Goal: Task Accomplishment & Management: Use online tool/utility

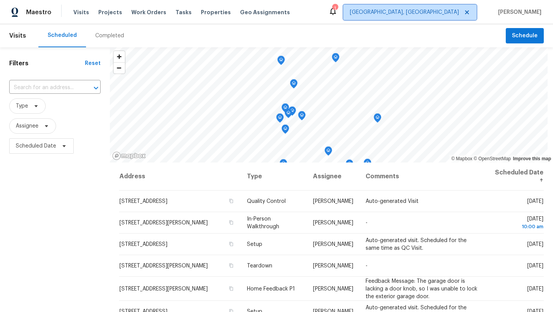
click at [459, 10] on span "[GEOGRAPHIC_DATA], [GEOGRAPHIC_DATA]" at bounding box center [404, 12] width 109 height 8
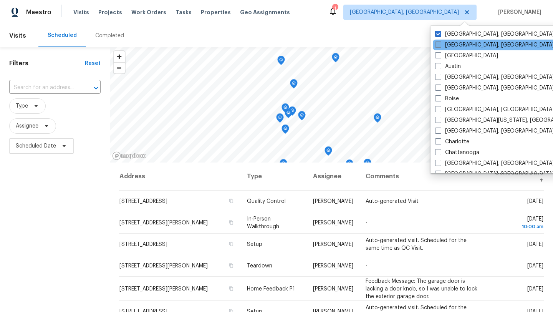
click at [438, 47] on span at bounding box center [438, 44] width 6 height 6
click at [438, 46] on input "[GEOGRAPHIC_DATA], [GEOGRAPHIC_DATA]" at bounding box center [437, 43] width 5 height 5
checkbox input "true"
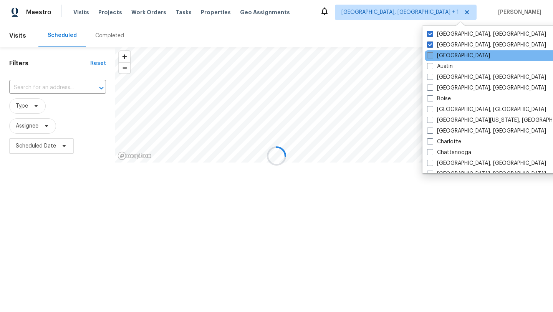
click at [438, 55] on label "[GEOGRAPHIC_DATA]" at bounding box center [458, 56] width 63 height 8
click at [432, 55] on input "[GEOGRAPHIC_DATA]" at bounding box center [429, 54] width 5 height 5
checkbox input "true"
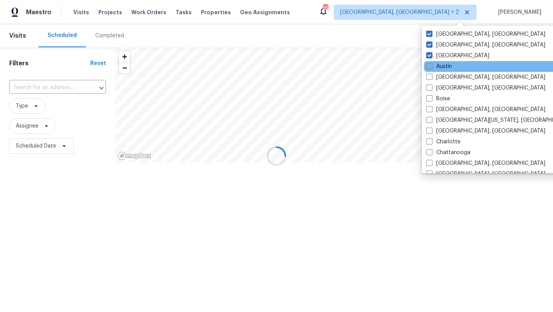
click at [437, 66] on label "Austin" at bounding box center [439, 67] width 26 height 8
click at [431, 66] on input "Austin" at bounding box center [428, 65] width 5 height 5
checkbox input "true"
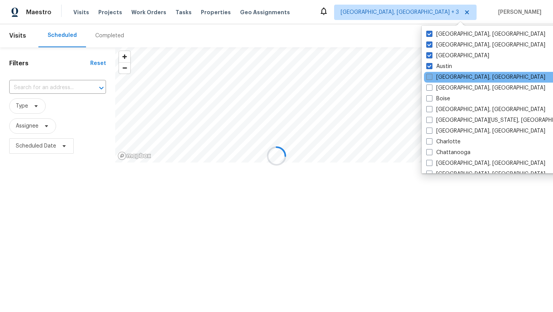
click at [439, 74] on label "[GEOGRAPHIC_DATA], [GEOGRAPHIC_DATA]" at bounding box center [485, 77] width 119 height 8
click at [431, 74] on input "[GEOGRAPHIC_DATA], [GEOGRAPHIC_DATA]" at bounding box center [428, 75] width 5 height 5
checkbox input "true"
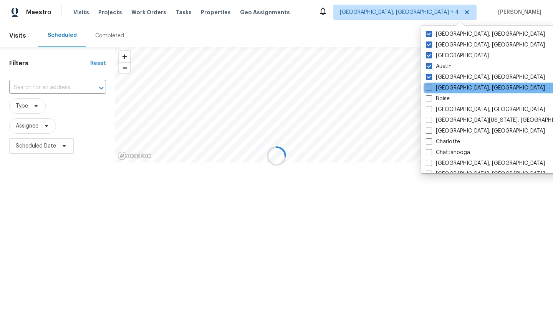
click at [441, 85] on label "[GEOGRAPHIC_DATA], [GEOGRAPHIC_DATA]" at bounding box center [485, 88] width 119 height 8
click at [431, 85] on input "[GEOGRAPHIC_DATA], [GEOGRAPHIC_DATA]" at bounding box center [428, 86] width 5 height 5
checkbox input "true"
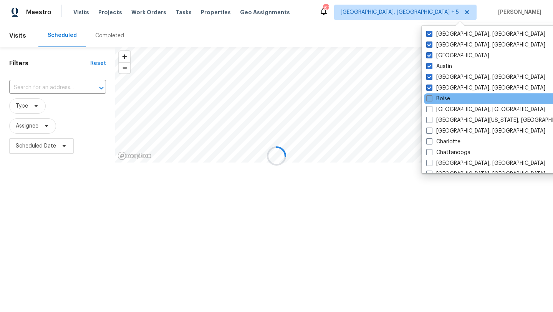
click at [446, 98] on label "Boise" at bounding box center [438, 99] width 24 height 8
click at [431, 98] on input "Boise" at bounding box center [428, 97] width 5 height 5
checkbox input "true"
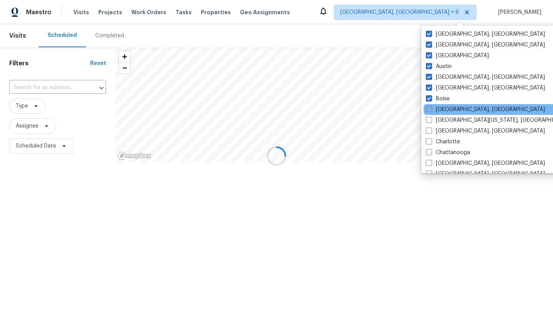
click at [449, 109] on label "[GEOGRAPHIC_DATA], [GEOGRAPHIC_DATA]" at bounding box center [485, 110] width 119 height 8
click at [431, 109] on input "[GEOGRAPHIC_DATA], [GEOGRAPHIC_DATA]" at bounding box center [428, 108] width 5 height 5
checkbox input "true"
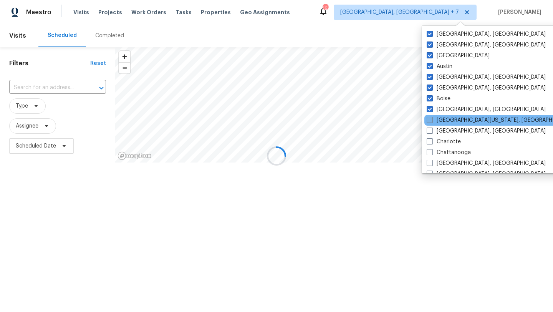
click at [449, 118] on label "[GEOGRAPHIC_DATA][US_STATE], [GEOGRAPHIC_DATA]" at bounding box center [500, 120] width 148 height 8
click at [431, 118] on input "[GEOGRAPHIC_DATA][US_STATE], [GEOGRAPHIC_DATA]" at bounding box center [428, 118] width 5 height 5
checkbox input "true"
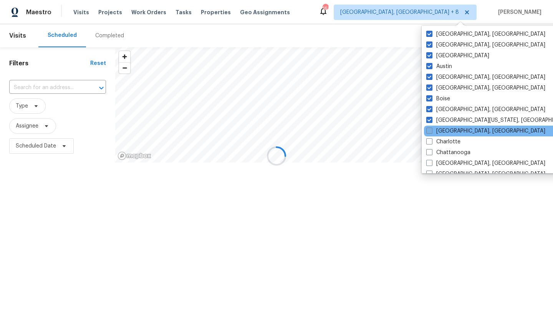
click at [450, 130] on label "[GEOGRAPHIC_DATA], [GEOGRAPHIC_DATA]" at bounding box center [485, 131] width 119 height 8
click at [431, 130] on input "[GEOGRAPHIC_DATA], [GEOGRAPHIC_DATA]" at bounding box center [428, 129] width 5 height 5
checkbox input "true"
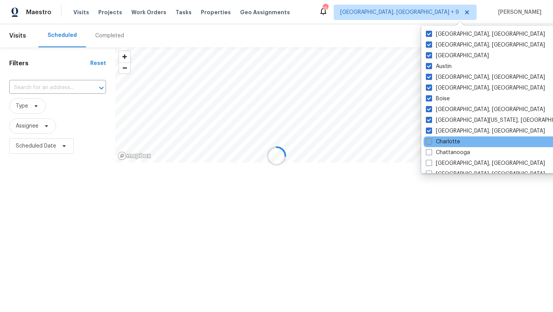
click at [450, 142] on label "Charlotte" at bounding box center [443, 142] width 34 height 8
click at [431, 142] on input "Charlotte" at bounding box center [428, 140] width 5 height 5
checkbox input "true"
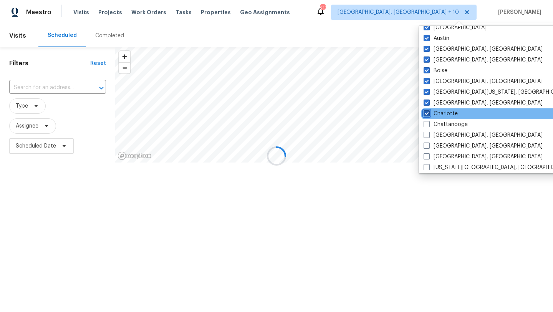
scroll to position [36, 0]
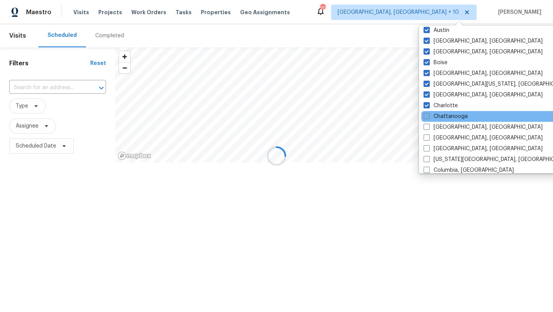
click at [449, 120] on label "Chattanooga" at bounding box center [445, 116] width 44 height 8
click at [428, 117] on input "Chattanooga" at bounding box center [425, 114] width 5 height 5
checkbox input "true"
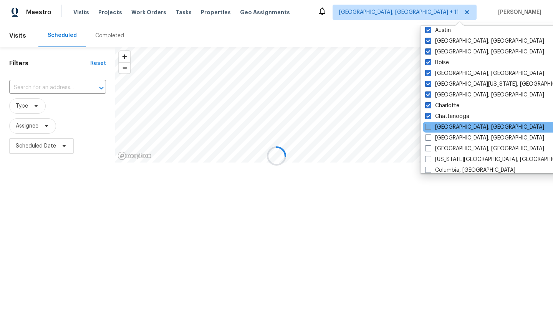
click at [449, 126] on label "[GEOGRAPHIC_DATA], [GEOGRAPHIC_DATA]" at bounding box center [484, 127] width 119 height 8
click at [430, 126] on input "[GEOGRAPHIC_DATA], [GEOGRAPHIC_DATA]" at bounding box center [427, 125] width 5 height 5
checkbox input "true"
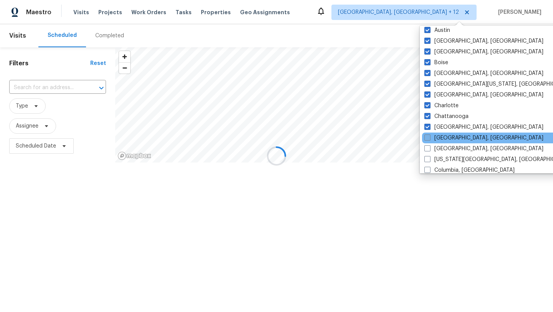
click at [449, 135] on label "[GEOGRAPHIC_DATA], [GEOGRAPHIC_DATA]" at bounding box center [483, 138] width 119 height 8
click at [429, 135] on input "[GEOGRAPHIC_DATA], [GEOGRAPHIC_DATA]" at bounding box center [426, 136] width 5 height 5
checkbox input "true"
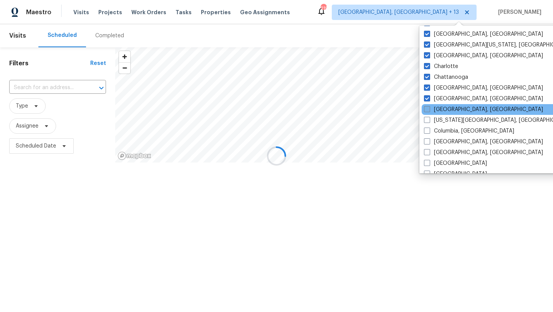
click at [447, 109] on label "[GEOGRAPHIC_DATA], [GEOGRAPHIC_DATA]" at bounding box center [483, 110] width 119 height 8
click at [429, 109] on input "[GEOGRAPHIC_DATA], [GEOGRAPHIC_DATA]" at bounding box center [426, 108] width 5 height 5
checkbox input "true"
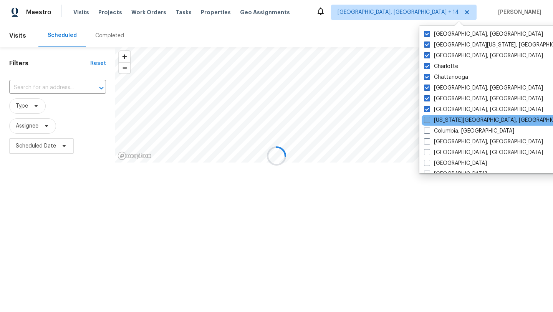
click at [447, 121] on label "[US_STATE][GEOGRAPHIC_DATA], [GEOGRAPHIC_DATA]" at bounding box center [498, 120] width 148 height 8
click at [429, 121] on input "[US_STATE][GEOGRAPHIC_DATA], [GEOGRAPHIC_DATA]" at bounding box center [426, 118] width 5 height 5
checkbox input "true"
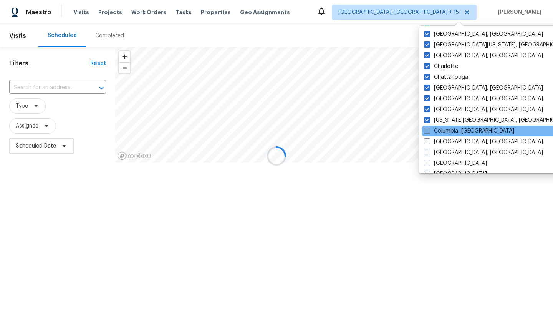
click at [447, 131] on label "Columbia, [GEOGRAPHIC_DATA]" at bounding box center [469, 131] width 90 height 8
click at [429, 131] on input "Columbia, [GEOGRAPHIC_DATA]" at bounding box center [426, 129] width 5 height 5
checkbox input "true"
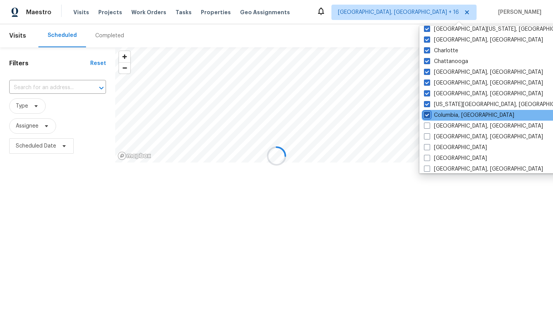
scroll to position [106, 0]
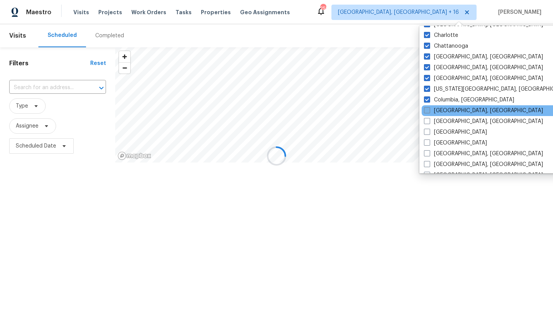
click at [443, 110] on label "[GEOGRAPHIC_DATA], [GEOGRAPHIC_DATA]" at bounding box center [483, 111] width 119 height 8
click at [429, 110] on input "[GEOGRAPHIC_DATA], [GEOGRAPHIC_DATA]" at bounding box center [426, 109] width 5 height 5
checkbox input "true"
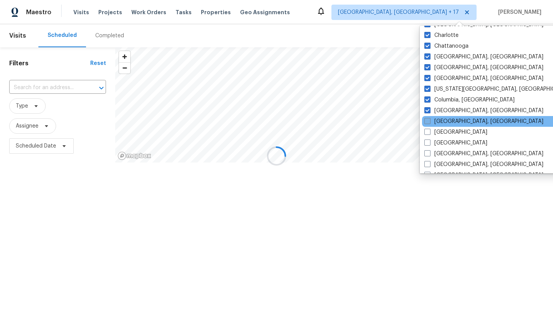
click at [443, 124] on label "[GEOGRAPHIC_DATA], [GEOGRAPHIC_DATA]" at bounding box center [483, 121] width 119 height 8
click at [429, 122] on input "[GEOGRAPHIC_DATA], [GEOGRAPHIC_DATA]" at bounding box center [426, 119] width 5 height 5
checkbox input "true"
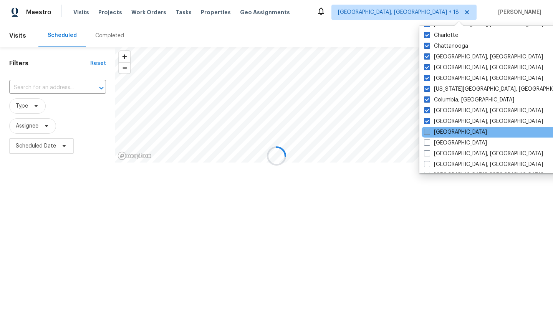
click at [443, 134] on label "[GEOGRAPHIC_DATA]" at bounding box center [455, 132] width 63 height 8
click at [429, 133] on input "[GEOGRAPHIC_DATA]" at bounding box center [426, 130] width 5 height 5
checkbox input "true"
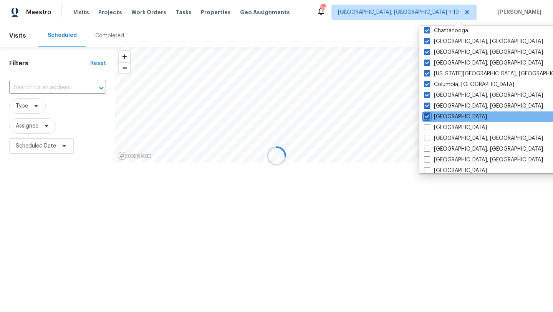
scroll to position [132, 0]
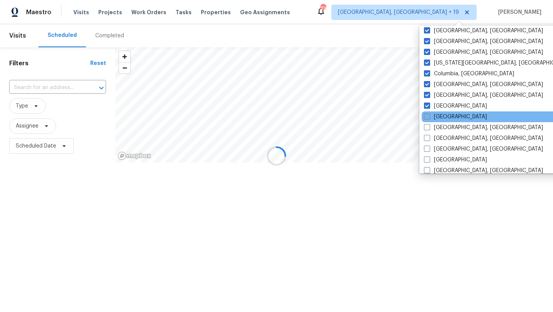
click at [440, 117] on label "[GEOGRAPHIC_DATA]" at bounding box center [455, 117] width 63 height 8
click at [429, 117] on input "[GEOGRAPHIC_DATA]" at bounding box center [426, 115] width 5 height 5
checkbox input "true"
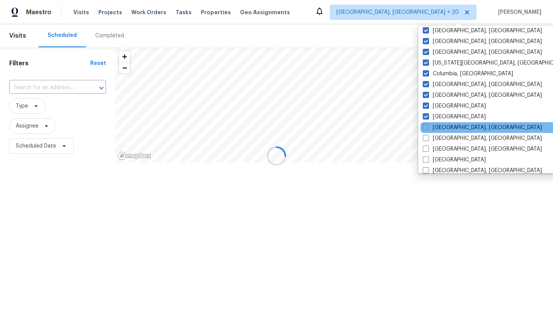
click at [440, 126] on label "[GEOGRAPHIC_DATA], [GEOGRAPHIC_DATA]" at bounding box center [482, 128] width 119 height 8
click at [428, 126] on input "[GEOGRAPHIC_DATA], [GEOGRAPHIC_DATA]" at bounding box center [425, 126] width 5 height 5
checkbox input "true"
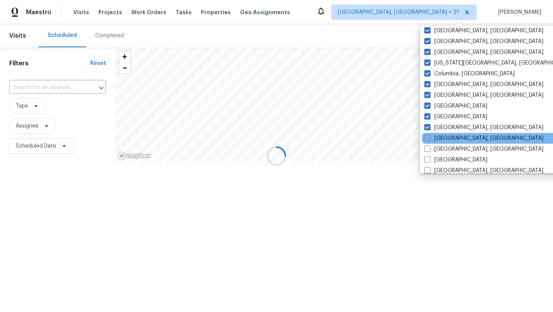
click at [441, 140] on label "[GEOGRAPHIC_DATA], [GEOGRAPHIC_DATA]" at bounding box center [483, 138] width 119 height 8
click at [429, 139] on input "[GEOGRAPHIC_DATA], [GEOGRAPHIC_DATA]" at bounding box center [426, 136] width 5 height 5
checkbox input "true"
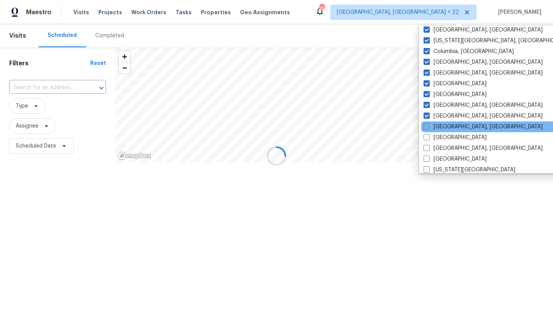
click at [441, 127] on label "[GEOGRAPHIC_DATA], [GEOGRAPHIC_DATA]" at bounding box center [482, 127] width 119 height 8
click at [428, 127] on input "[GEOGRAPHIC_DATA], [GEOGRAPHIC_DATA]" at bounding box center [425, 125] width 5 height 5
checkbox input "true"
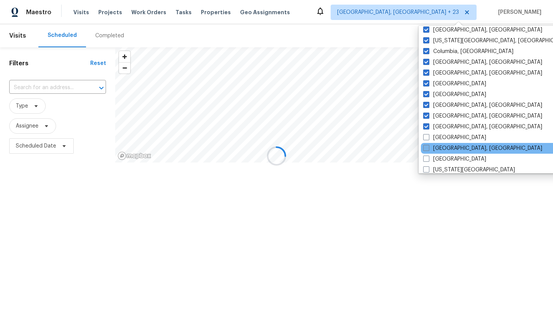
click at [441, 144] on label "[GEOGRAPHIC_DATA], [GEOGRAPHIC_DATA]" at bounding box center [482, 148] width 119 height 8
click at [428, 144] on input "[GEOGRAPHIC_DATA], [GEOGRAPHIC_DATA]" at bounding box center [425, 146] width 5 height 5
checkbox input "true"
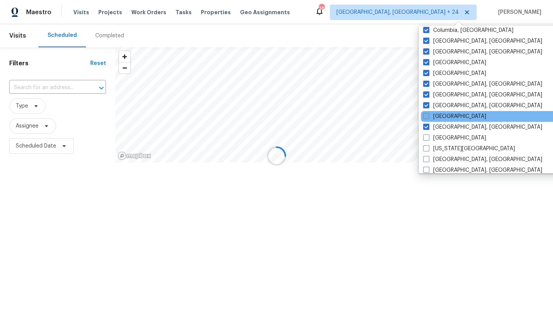
click at [439, 120] on label "[GEOGRAPHIC_DATA]" at bounding box center [454, 116] width 63 height 8
click at [428, 117] on input "[GEOGRAPHIC_DATA]" at bounding box center [425, 114] width 5 height 5
checkbox input "true"
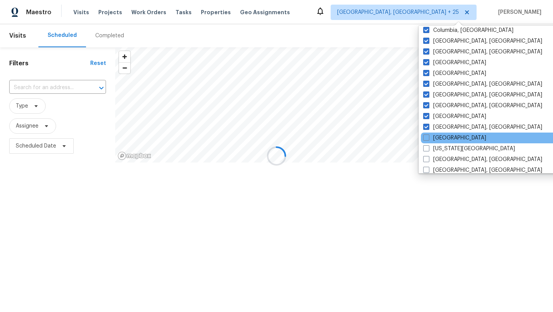
click at [440, 132] on div "[GEOGRAPHIC_DATA]" at bounding box center [498, 137] width 155 height 11
click at [440, 139] on label "[GEOGRAPHIC_DATA]" at bounding box center [454, 138] width 63 height 8
click at [428, 139] on input "[GEOGRAPHIC_DATA]" at bounding box center [425, 136] width 5 height 5
checkbox input "true"
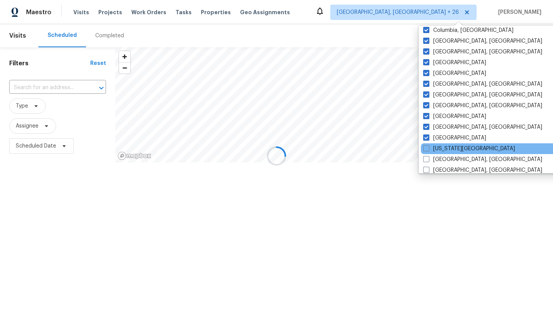
click at [441, 152] on div "[US_STATE][GEOGRAPHIC_DATA]" at bounding box center [498, 148] width 155 height 11
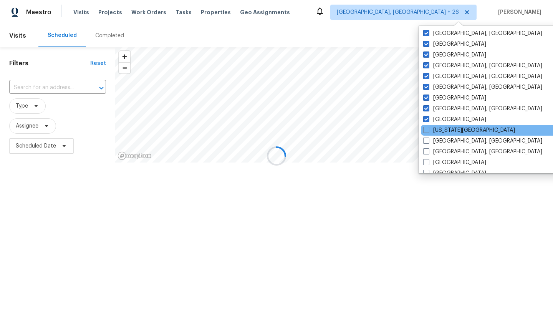
scroll to position [213, 0]
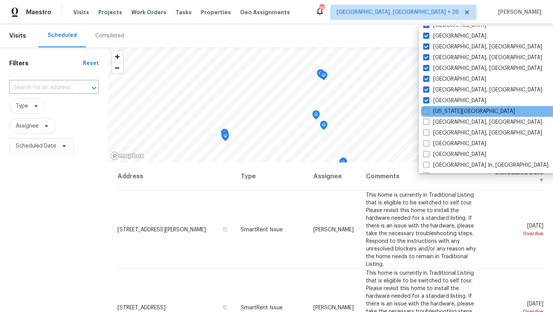
click at [440, 110] on label "[US_STATE][GEOGRAPHIC_DATA]" at bounding box center [469, 111] width 92 height 8
click at [428, 110] on input "[US_STATE][GEOGRAPHIC_DATA]" at bounding box center [425, 109] width 5 height 5
checkbox input "true"
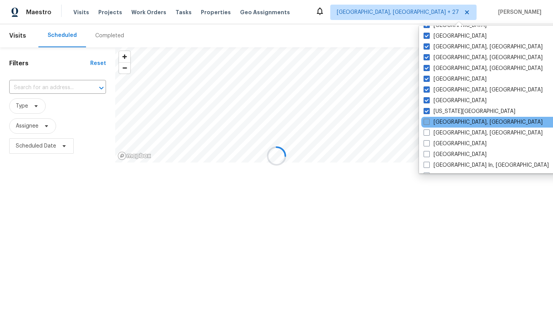
click at [440, 119] on label "[GEOGRAPHIC_DATA], [GEOGRAPHIC_DATA]" at bounding box center [482, 122] width 119 height 8
click at [428, 119] on input "[GEOGRAPHIC_DATA], [GEOGRAPHIC_DATA]" at bounding box center [425, 120] width 5 height 5
checkbox input "true"
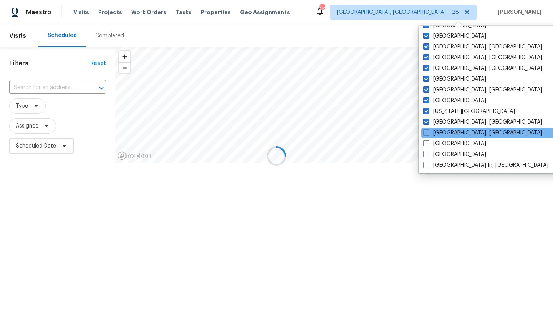
click at [440, 137] on div "[GEOGRAPHIC_DATA], [GEOGRAPHIC_DATA]" at bounding box center [498, 132] width 155 height 11
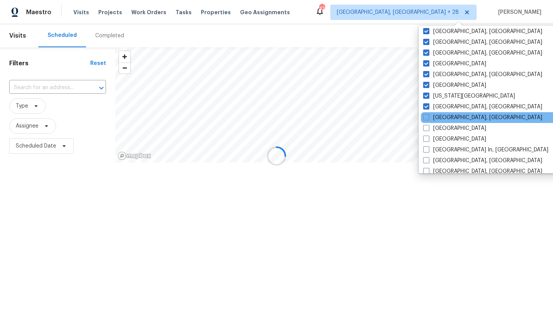
scroll to position [246, 0]
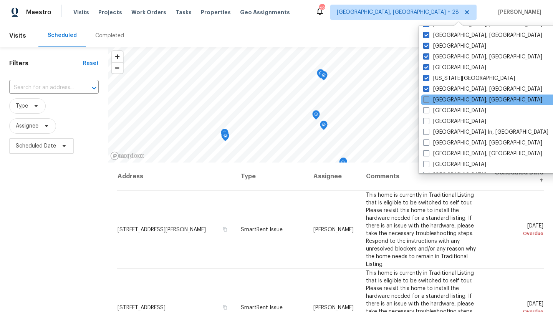
click at [441, 102] on label "[GEOGRAPHIC_DATA], [GEOGRAPHIC_DATA]" at bounding box center [482, 100] width 119 height 8
click at [428, 101] on input "[GEOGRAPHIC_DATA], [GEOGRAPHIC_DATA]" at bounding box center [425, 98] width 5 height 5
checkbox input "true"
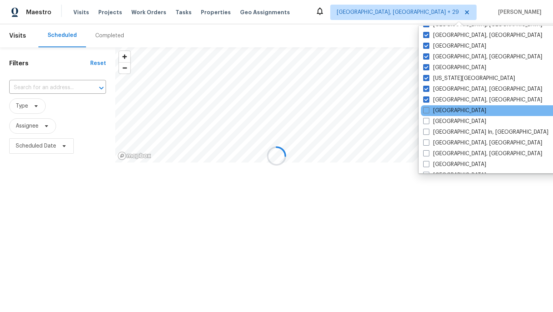
click at [441, 115] on div "[GEOGRAPHIC_DATA]" at bounding box center [498, 110] width 155 height 11
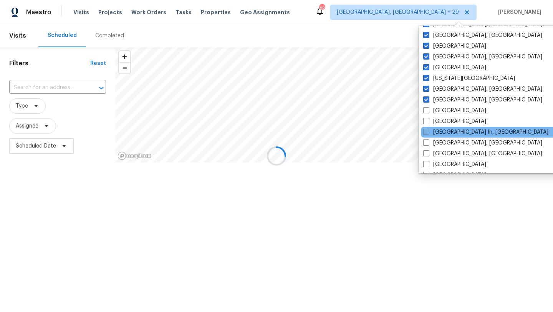
click at [442, 128] on label "[GEOGRAPHIC_DATA] In, [GEOGRAPHIC_DATA]" at bounding box center [485, 132] width 125 height 8
click at [428, 128] on input "[GEOGRAPHIC_DATA] In, [GEOGRAPHIC_DATA]" at bounding box center [425, 130] width 5 height 5
checkbox input "true"
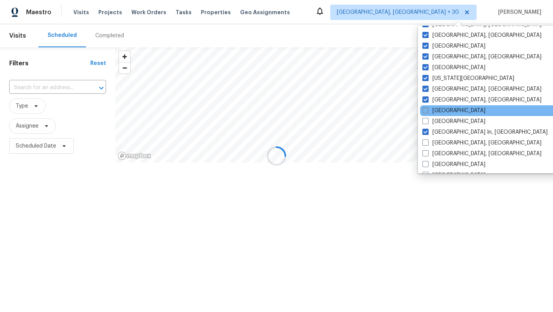
click at [439, 111] on label "[GEOGRAPHIC_DATA]" at bounding box center [453, 111] width 63 height 8
click at [427, 111] on input "[GEOGRAPHIC_DATA]" at bounding box center [424, 109] width 5 height 5
checkbox input "true"
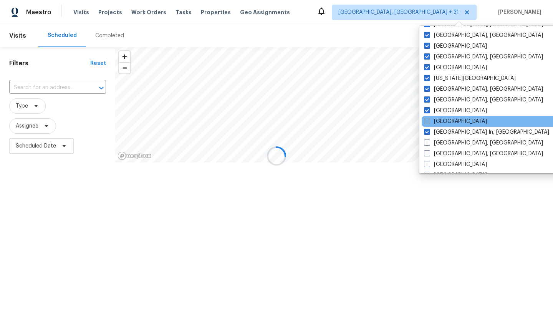
click at [439, 121] on label "[GEOGRAPHIC_DATA]" at bounding box center [455, 121] width 63 height 8
click at [429, 121] on input "[GEOGRAPHIC_DATA]" at bounding box center [426, 119] width 5 height 5
checkbox input "true"
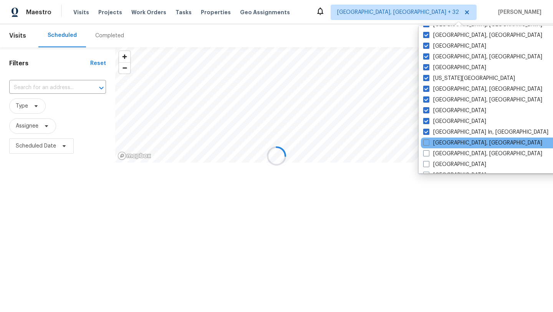
click at [443, 137] on div "[GEOGRAPHIC_DATA], [GEOGRAPHIC_DATA]" at bounding box center [498, 142] width 155 height 11
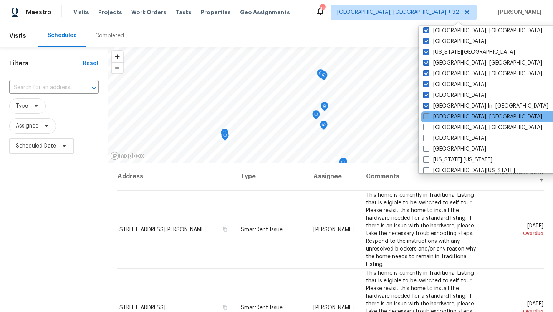
click at [443, 117] on label "[GEOGRAPHIC_DATA], [GEOGRAPHIC_DATA]" at bounding box center [482, 117] width 119 height 8
click at [428, 117] on input "[GEOGRAPHIC_DATA], [GEOGRAPHIC_DATA]" at bounding box center [425, 115] width 5 height 5
checkbox input "true"
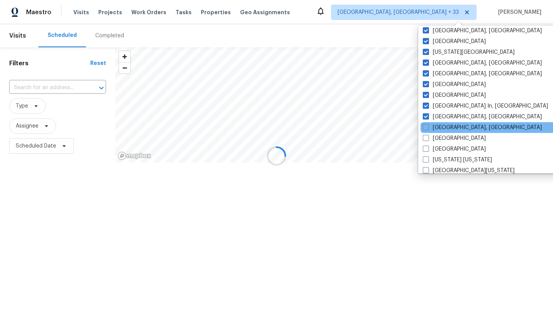
click at [443, 132] on div "[GEOGRAPHIC_DATA], [GEOGRAPHIC_DATA]" at bounding box center [497, 127] width 155 height 11
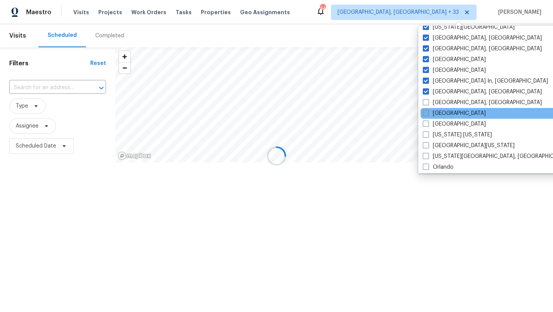
scroll to position [299, 0]
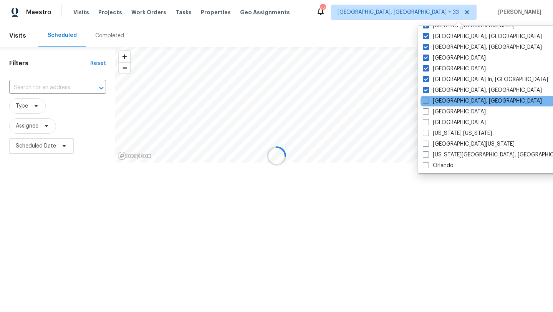
click at [442, 103] on label "[GEOGRAPHIC_DATA], [GEOGRAPHIC_DATA]" at bounding box center [482, 101] width 119 height 8
click at [428, 102] on input "[GEOGRAPHIC_DATA], [GEOGRAPHIC_DATA]" at bounding box center [425, 99] width 5 height 5
checkbox input "true"
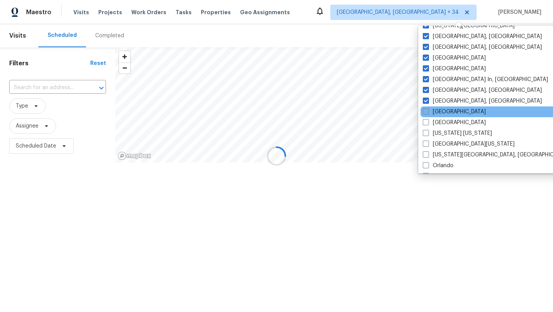
click at [442, 113] on label "[GEOGRAPHIC_DATA]" at bounding box center [454, 112] width 63 height 8
click at [428, 113] on input "[GEOGRAPHIC_DATA]" at bounding box center [425, 110] width 5 height 5
checkbox input "true"
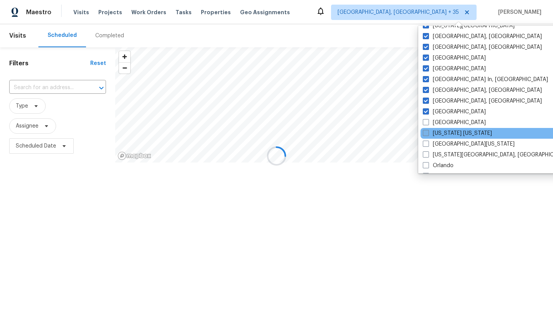
click at [444, 132] on label "[US_STATE] [US_STATE]" at bounding box center [457, 133] width 69 height 8
click at [428, 132] on input "[US_STATE] [US_STATE]" at bounding box center [425, 131] width 5 height 5
checkbox input "true"
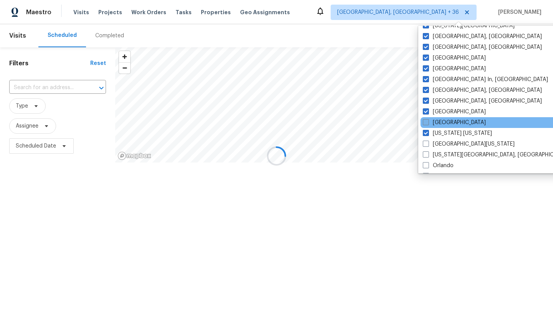
click at [443, 124] on label "[GEOGRAPHIC_DATA]" at bounding box center [454, 123] width 63 height 8
click at [428, 124] on input "[GEOGRAPHIC_DATA]" at bounding box center [425, 121] width 5 height 5
checkbox input "true"
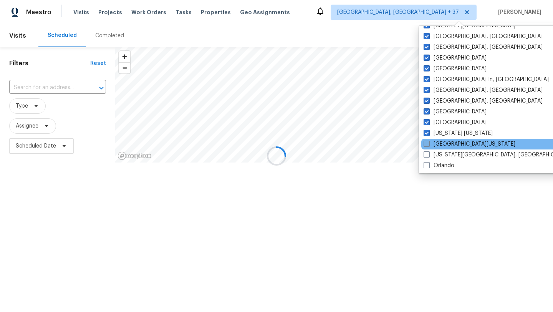
click at [441, 146] on label "[GEOGRAPHIC_DATA][US_STATE]" at bounding box center [469, 144] width 92 height 8
click at [428, 145] on input "[GEOGRAPHIC_DATA][US_STATE]" at bounding box center [425, 142] width 5 height 5
checkbox input "true"
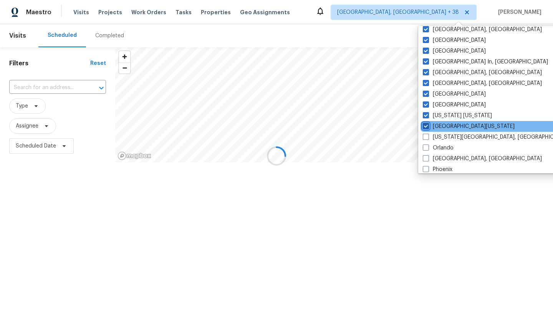
scroll to position [329, 0]
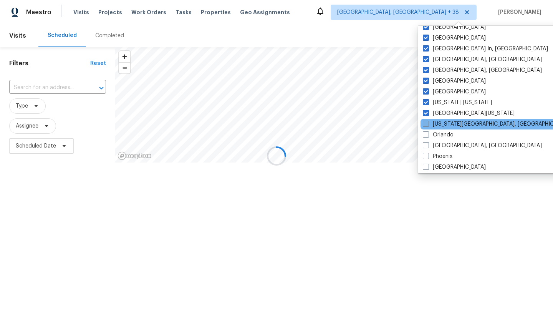
click at [442, 124] on label "[US_STATE][GEOGRAPHIC_DATA], [GEOGRAPHIC_DATA]" at bounding box center [497, 124] width 148 height 8
click at [428, 124] on input "[US_STATE][GEOGRAPHIC_DATA], [GEOGRAPHIC_DATA]" at bounding box center [425, 122] width 5 height 5
checkbox input "true"
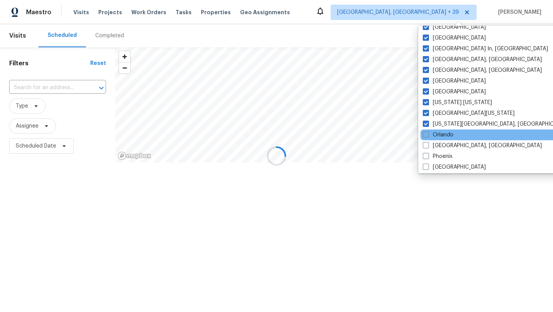
click at [442, 137] on label "Orlando" at bounding box center [438, 135] width 31 height 8
click at [428, 136] on input "Orlando" at bounding box center [425, 133] width 5 height 5
checkbox input "true"
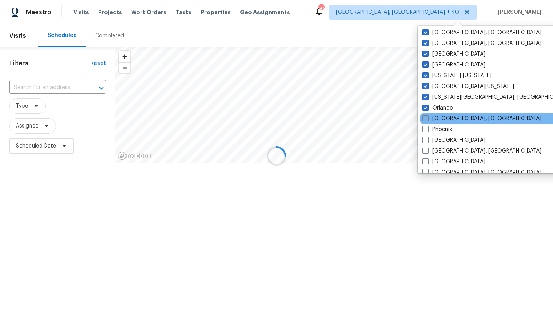
click at [442, 121] on label "[GEOGRAPHIC_DATA], [GEOGRAPHIC_DATA]" at bounding box center [481, 119] width 119 height 8
click at [427, 120] on input "[GEOGRAPHIC_DATA], [GEOGRAPHIC_DATA]" at bounding box center [424, 117] width 5 height 5
checkbox input "true"
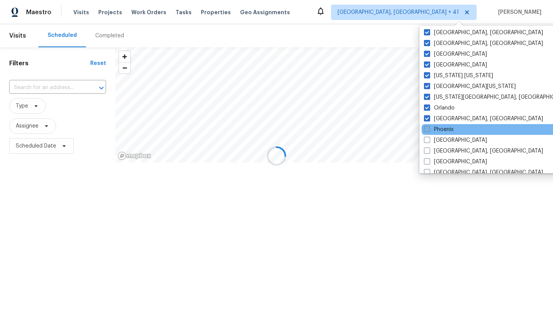
click at [442, 131] on label "Phoenix" at bounding box center [439, 130] width 30 height 8
click at [429, 131] on input "Phoenix" at bounding box center [426, 128] width 5 height 5
checkbox input "true"
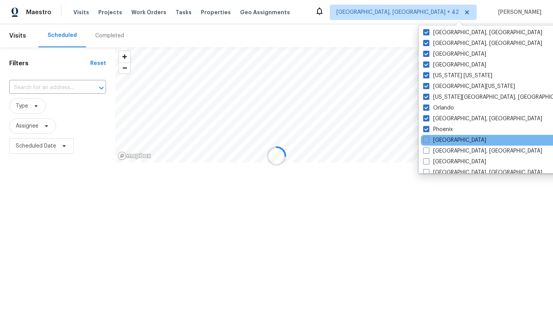
click at [446, 143] on label "[GEOGRAPHIC_DATA]" at bounding box center [454, 140] width 63 height 8
click at [428, 141] on input "[GEOGRAPHIC_DATA]" at bounding box center [425, 138] width 5 height 5
checkbox input "true"
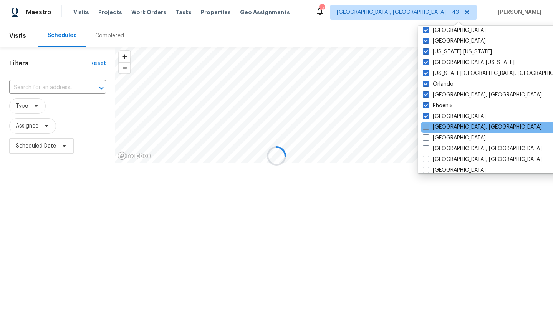
click at [444, 125] on label "[GEOGRAPHIC_DATA], [GEOGRAPHIC_DATA]" at bounding box center [482, 127] width 119 height 8
click at [428, 125] on input "[GEOGRAPHIC_DATA], [GEOGRAPHIC_DATA]" at bounding box center [425, 125] width 5 height 5
checkbox input "true"
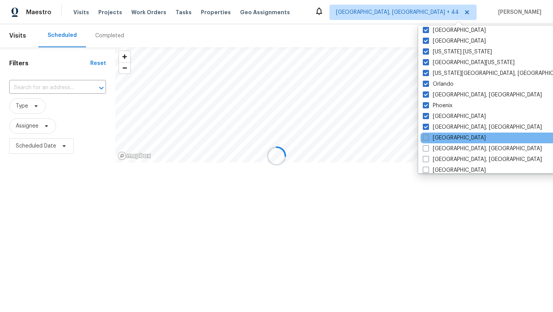
click at [444, 139] on label "[GEOGRAPHIC_DATA]" at bounding box center [454, 138] width 63 height 8
click at [428, 139] on input "[GEOGRAPHIC_DATA]" at bounding box center [425, 136] width 5 height 5
checkbox input "true"
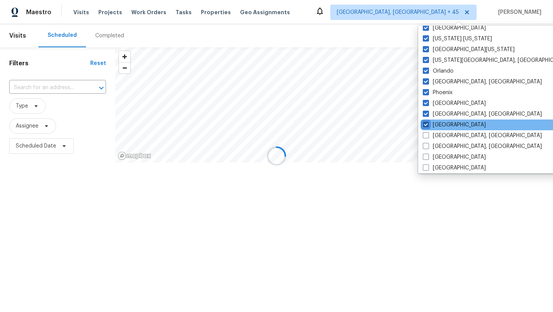
scroll to position [413, 0]
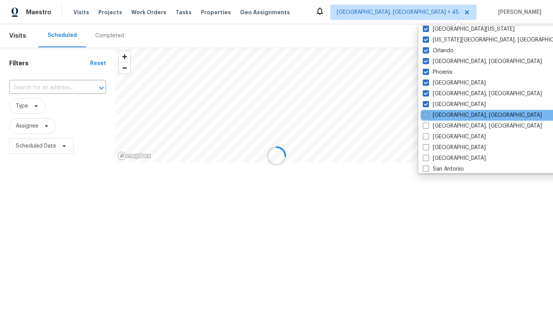
click at [443, 117] on label "[GEOGRAPHIC_DATA], [GEOGRAPHIC_DATA]" at bounding box center [482, 115] width 119 height 8
click at [428, 116] on input "[GEOGRAPHIC_DATA], [GEOGRAPHIC_DATA]" at bounding box center [425, 113] width 5 height 5
checkbox input "true"
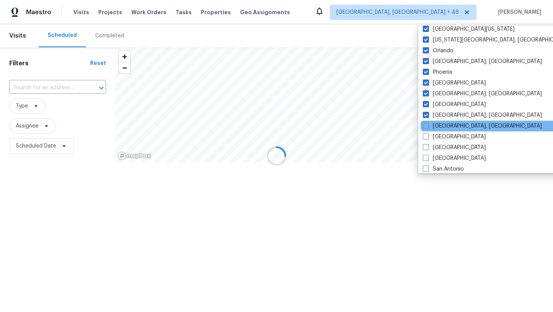
click at [443, 126] on label "[GEOGRAPHIC_DATA], [GEOGRAPHIC_DATA]" at bounding box center [482, 126] width 119 height 8
click at [428, 126] on input "[GEOGRAPHIC_DATA], [GEOGRAPHIC_DATA]" at bounding box center [425, 124] width 5 height 5
checkbox input "true"
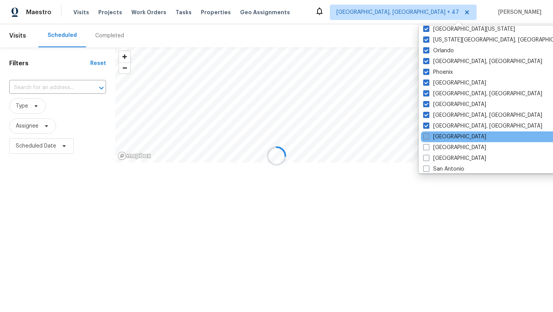
click at [443, 134] on label "[GEOGRAPHIC_DATA]" at bounding box center [454, 137] width 63 height 8
click at [428, 134] on input "[GEOGRAPHIC_DATA]" at bounding box center [425, 135] width 5 height 5
checkbox input "true"
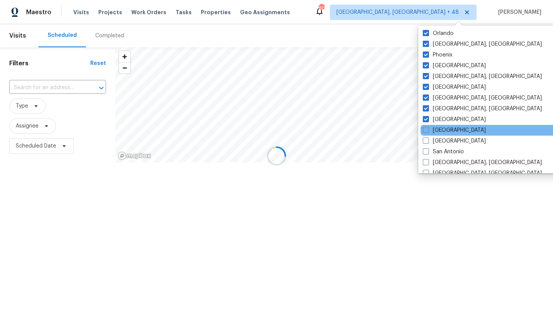
click at [443, 132] on label "[GEOGRAPHIC_DATA]" at bounding box center [454, 130] width 63 height 8
click at [428, 131] on input "[GEOGRAPHIC_DATA]" at bounding box center [425, 128] width 5 height 5
checkbox input "true"
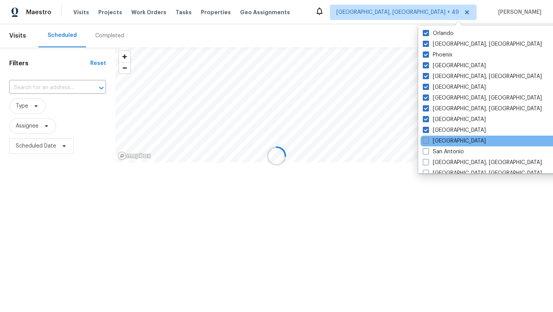
click at [443, 137] on label "[GEOGRAPHIC_DATA]" at bounding box center [454, 141] width 63 height 8
click at [428, 137] on input "[GEOGRAPHIC_DATA]" at bounding box center [425, 139] width 5 height 5
checkbox input "true"
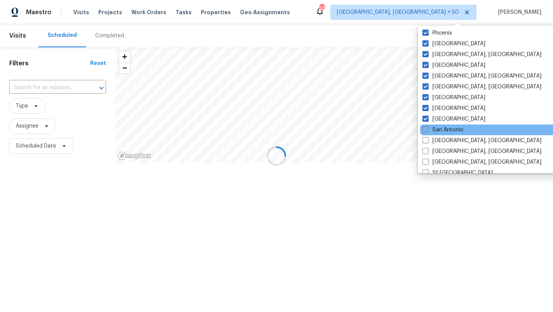
click at [442, 130] on label "San Antonio" at bounding box center [442, 130] width 41 height 8
click at [427, 130] on input "San Antonio" at bounding box center [424, 128] width 5 height 5
checkbox input "true"
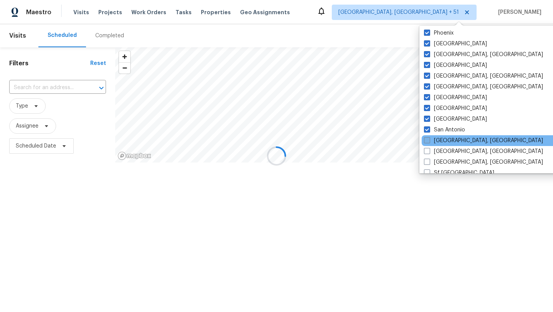
click at [442, 141] on label "[GEOGRAPHIC_DATA], [GEOGRAPHIC_DATA]" at bounding box center [483, 141] width 119 height 8
click at [429, 141] on input "[GEOGRAPHIC_DATA], [GEOGRAPHIC_DATA]" at bounding box center [426, 139] width 5 height 5
checkbox input "true"
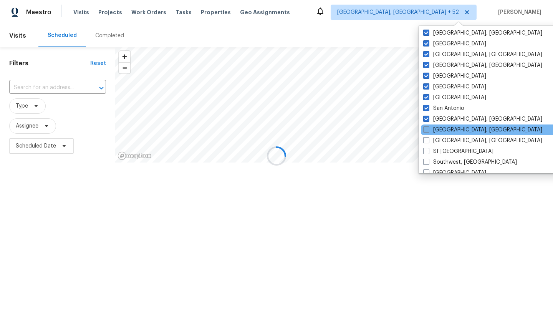
click at [441, 132] on label "[GEOGRAPHIC_DATA], [GEOGRAPHIC_DATA]" at bounding box center [482, 130] width 119 height 8
click at [428, 131] on input "[GEOGRAPHIC_DATA], [GEOGRAPHIC_DATA]" at bounding box center [425, 128] width 5 height 5
checkbox input "true"
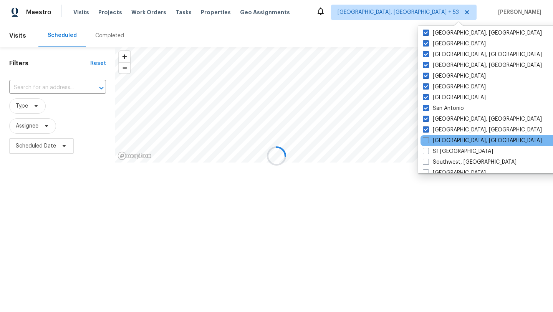
click at [442, 145] on div "[GEOGRAPHIC_DATA], [GEOGRAPHIC_DATA]" at bounding box center [497, 140] width 155 height 11
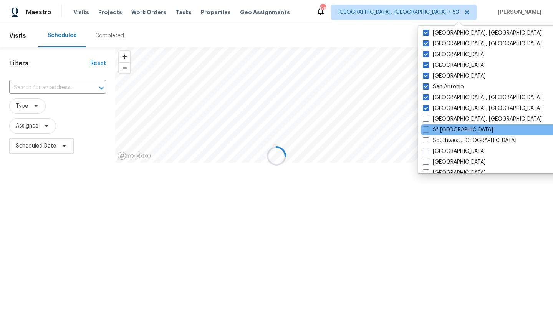
click at [440, 125] on div "Sf [GEOGRAPHIC_DATA]" at bounding box center [497, 129] width 155 height 11
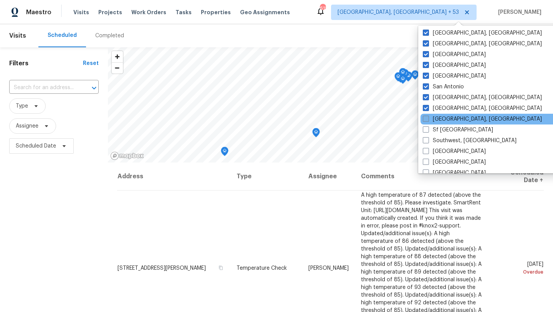
click at [439, 117] on label "[GEOGRAPHIC_DATA], [GEOGRAPHIC_DATA]" at bounding box center [482, 119] width 119 height 8
click at [428, 117] on input "[GEOGRAPHIC_DATA], [GEOGRAPHIC_DATA]" at bounding box center [425, 117] width 5 height 5
checkbox input "true"
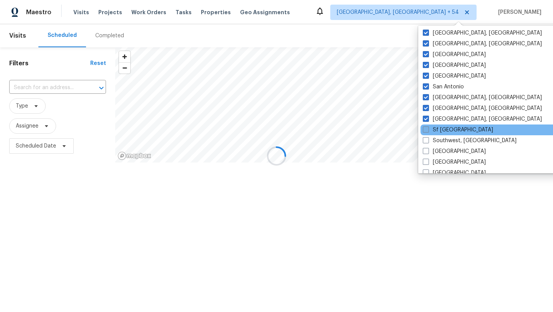
click at [442, 131] on label "Sf [GEOGRAPHIC_DATA]" at bounding box center [458, 130] width 70 height 8
click at [428, 131] on input "Sf [GEOGRAPHIC_DATA]" at bounding box center [425, 128] width 5 height 5
checkbox input "true"
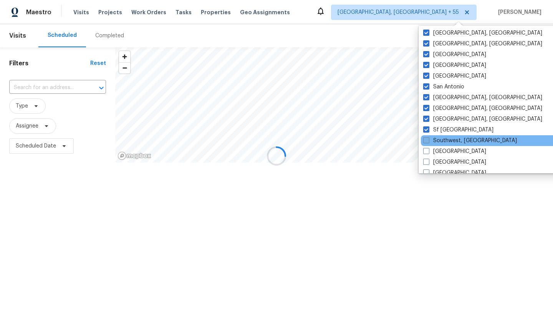
click at [442, 138] on label "Southwest, [GEOGRAPHIC_DATA]" at bounding box center [470, 141] width 94 height 8
click at [428, 138] on input "Southwest, [GEOGRAPHIC_DATA]" at bounding box center [425, 139] width 5 height 5
checkbox input "true"
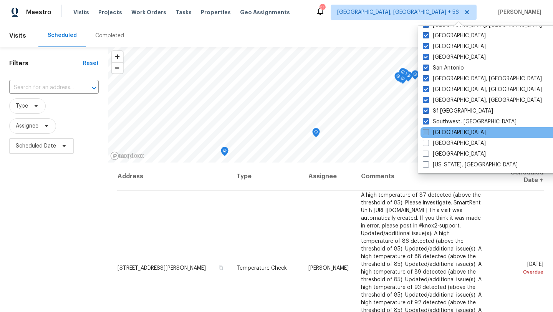
click at [438, 133] on label "[GEOGRAPHIC_DATA]" at bounding box center [454, 133] width 63 height 8
click at [428, 133] on input "[GEOGRAPHIC_DATA]" at bounding box center [425, 131] width 5 height 5
checkbox input "true"
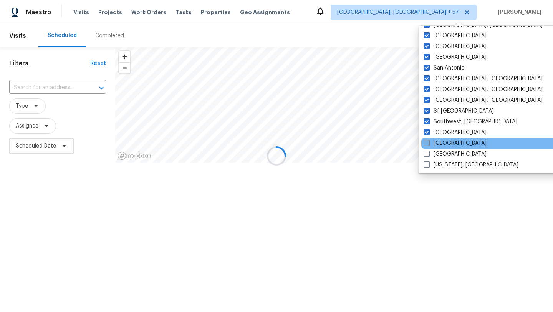
click at [438, 144] on label "[GEOGRAPHIC_DATA]" at bounding box center [454, 143] width 63 height 8
click at [428, 144] on input "[GEOGRAPHIC_DATA]" at bounding box center [425, 141] width 5 height 5
checkbox input "true"
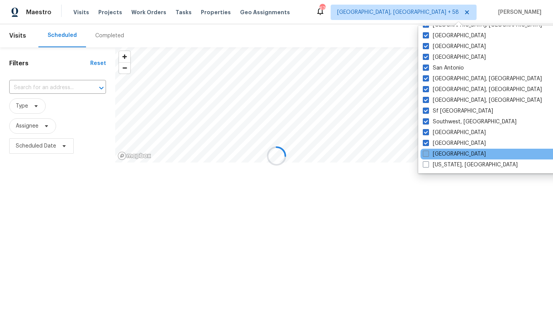
click at [441, 155] on label "[GEOGRAPHIC_DATA]" at bounding box center [454, 154] width 63 height 8
click at [428, 155] on input "[GEOGRAPHIC_DATA]" at bounding box center [425, 152] width 5 height 5
checkbox input "true"
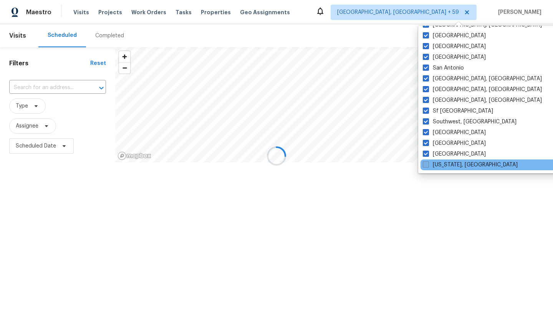
click at [442, 162] on label "[US_STATE], [GEOGRAPHIC_DATA]" at bounding box center [470, 165] width 95 height 8
click at [428, 162] on input "[US_STATE], [GEOGRAPHIC_DATA]" at bounding box center [425, 163] width 5 height 5
checkbox input "true"
click at [80, 216] on div at bounding box center [276, 156] width 553 height 312
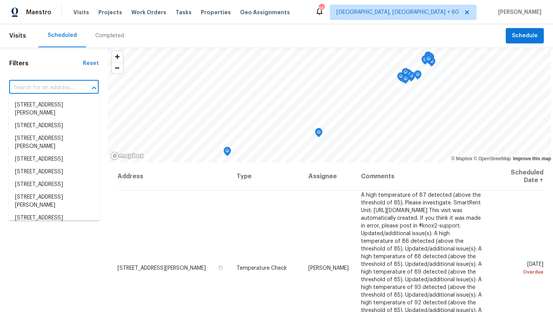
click at [55, 89] on input "text" at bounding box center [43, 88] width 68 height 12
paste input "[STREET_ADDRESS]"
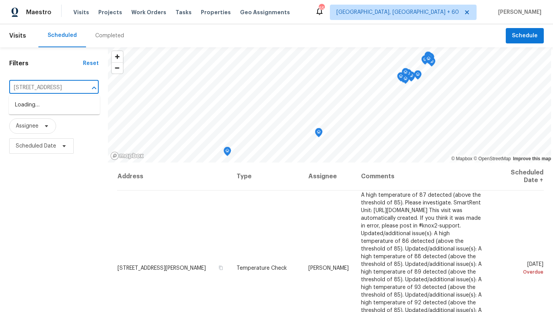
type input "[STREET_ADDRESS]"
click at [104, 42] on div "Completed" at bounding box center [109, 35] width 47 height 23
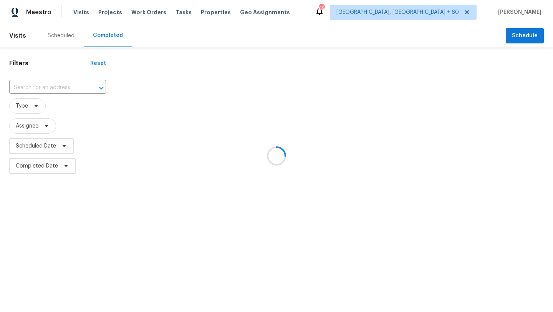
click at [51, 87] on div at bounding box center [276, 156] width 553 height 312
click at [56, 89] on div at bounding box center [276, 156] width 553 height 312
click at [56, 87] on div at bounding box center [276, 156] width 553 height 312
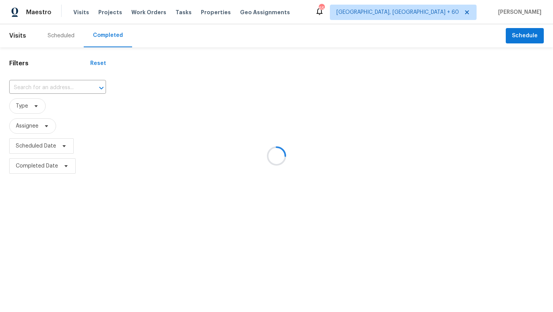
click at [54, 83] on div at bounding box center [276, 156] width 553 height 312
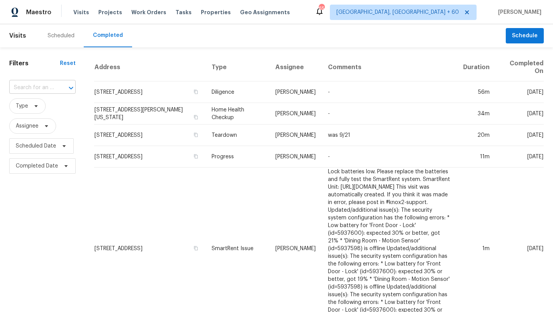
click at [52, 84] on input "text" at bounding box center [31, 88] width 45 height 12
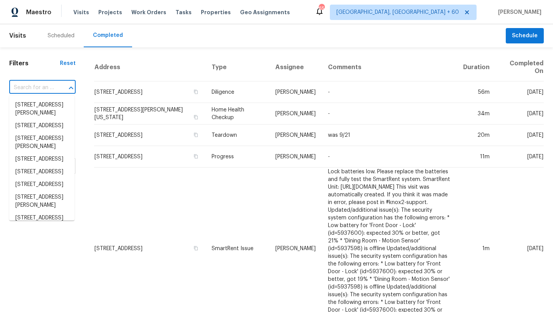
paste input "[STREET_ADDRESS]"
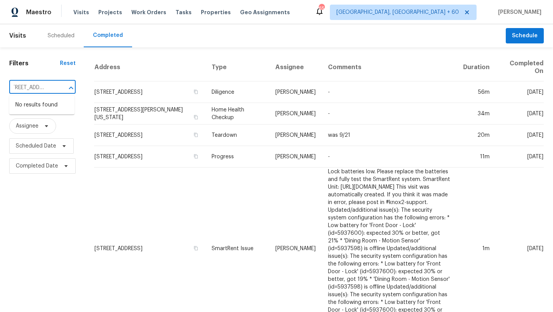
drag, startPoint x: 56, startPoint y: 86, endPoint x: 27, endPoint y: 83, distance: 29.3
click at [27, 83] on div "[STREET_ADDRESS] ​" at bounding box center [42, 88] width 66 height 12
drag, startPoint x: 32, startPoint y: 88, endPoint x: 62, endPoint y: 89, distance: 30.3
click at [62, 89] on div "[STREET_ADDRESS] ​" at bounding box center [42, 88] width 66 height 12
type input "[STREET_ADDRESS]"
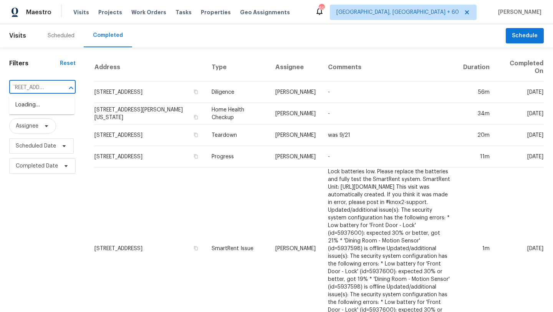
scroll to position [0, 45]
click at [58, 104] on li "[STREET_ADDRESS]" at bounding box center [41, 105] width 65 height 13
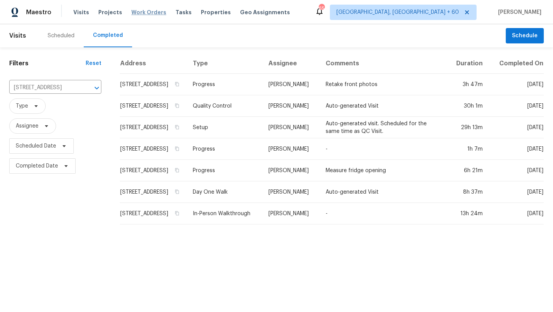
click at [146, 8] on span "Work Orders" at bounding box center [148, 12] width 35 height 8
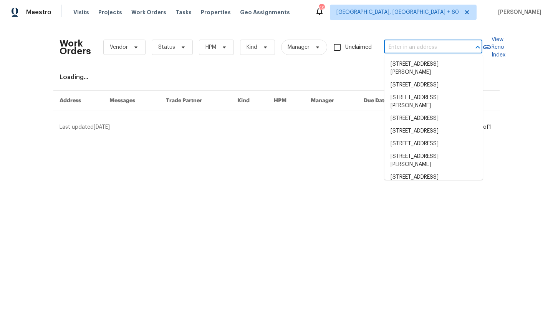
click at [425, 51] on input "text" at bounding box center [422, 47] width 77 height 12
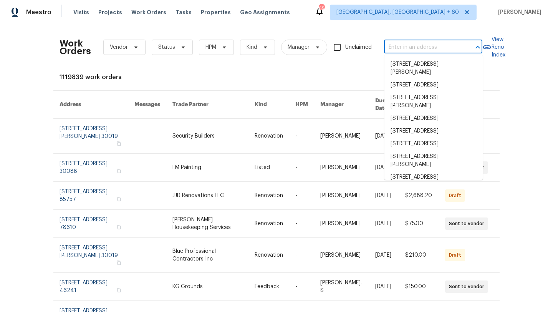
paste input "[STREET_ADDRESS]"
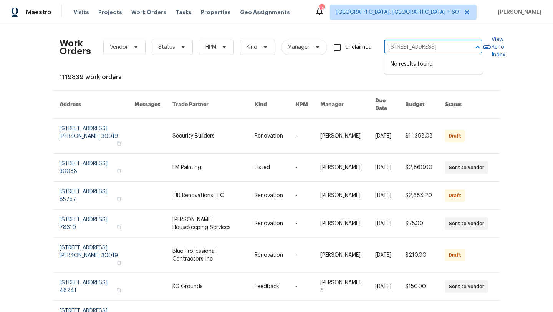
scroll to position [0, 36]
drag, startPoint x: 463, startPoint y: 48, endPoint x: 438, endPoint y: 47, distance: 25.0
click at [438, 47] on div "[STREET_ADDRESS] ​" at bounding box center [433, 47] width 98 height 12
drag, startPoint x: 438, startPoint y: 47, endPoint x: 465, endPoint y: 47, distance: 27.6
click at [465, 47] on div "[STREET_ADDRESS] ​" at bounding box center [433, 47] width 98 height 12
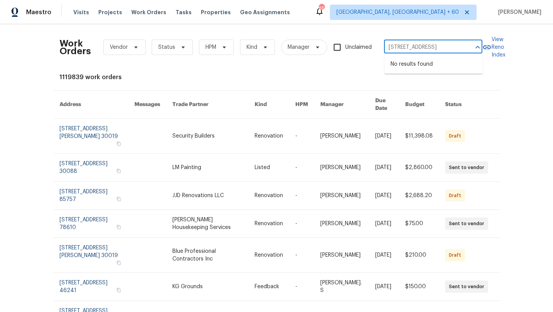
type input "[STREET_ADDRESS]"
click at [432, 69] on li "[STREET_ADDRESS]" at bounding box center [433, 64] width 98 height 13
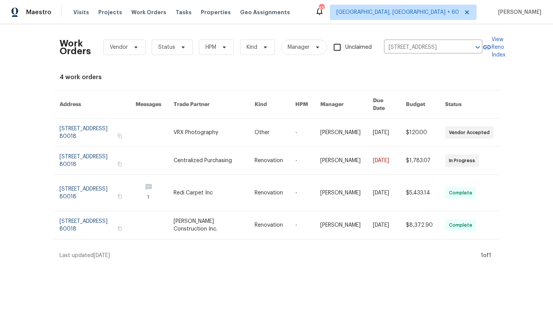
click at [78, 101] on th "Address" at bounding box center [91, 105] width 76 height 28
click at [76, 86] on div "Work Orders Vendor Status HPM Kind Manager Unclaimed [STREET_ADDRESS] ​ View Re…" at bounding box center [276, 144] width 434 height 229
click at [79, 76] on div "4 work orders" at bounding box center [276, 77] width 434 height 8
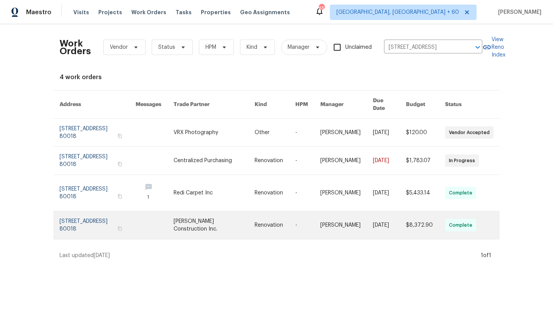
click at [122, 217] on link at bounding box center [97, 225] width 76 height 28
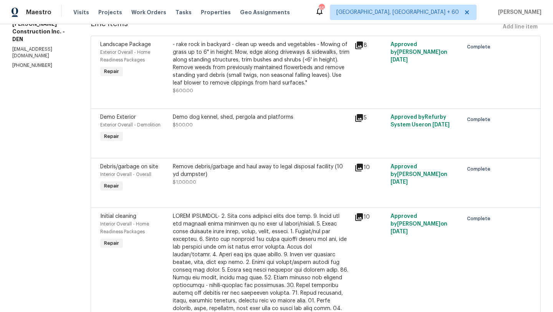
scroll to position [116, 0]
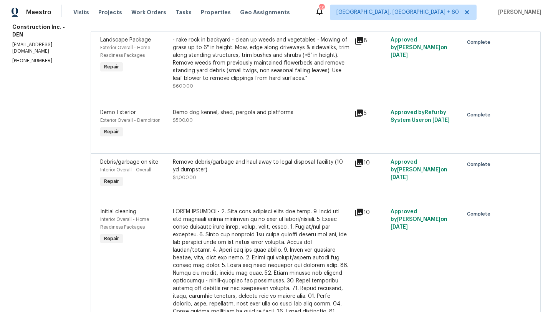
click at [211, 114] on div "Demo dog kennel, shed, pergola and platforms" at bounding box center [261, 113] width 177 height 8
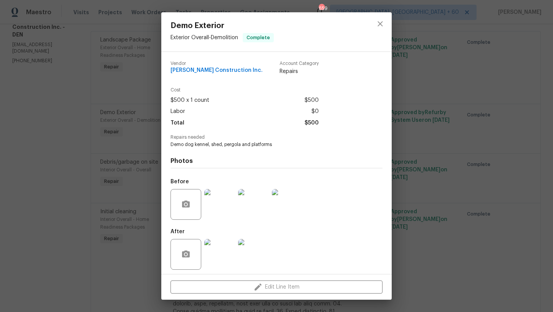
click at [211, 114] on div "Labor $0" at bounding box center [244, 111] width 148 height 11
click at [381, 23] on icon "close" at bounding box center [379, 23] width 5 height 5
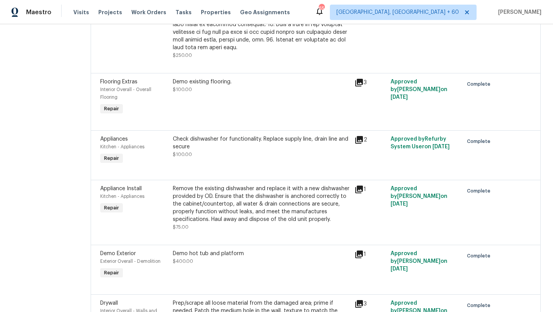
scroll to position [466, 0]
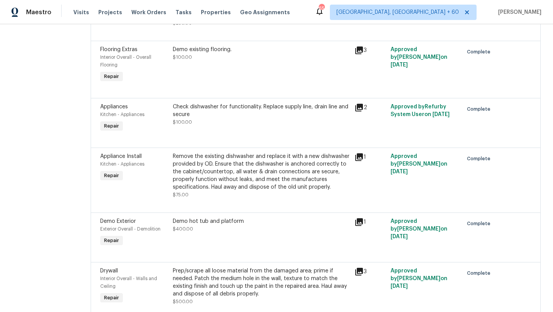
click at [285, 113] on div "Check dishwasher for functionality. Replace supply line, drain line and secure" at bounding box center [261, 110] width 177 height 15
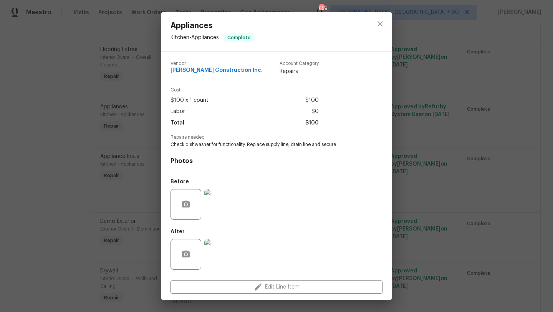
scroll to position [3, 0]
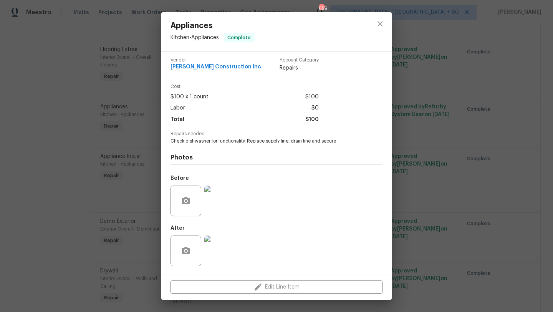
click at [415, 149] on div "Appliances Kitchen - Appliances Complete Vendor [PERSON_NAME] Construction Inc.…" at bounding box center [276, 156] width 553 height 312
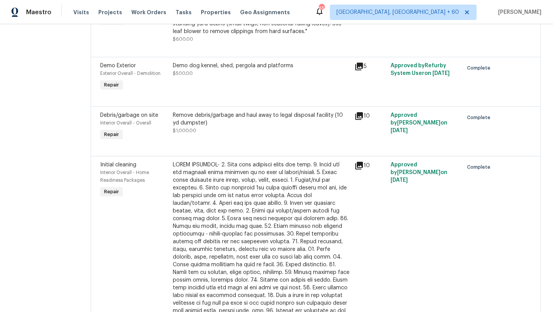
scroll to position [0, 0]
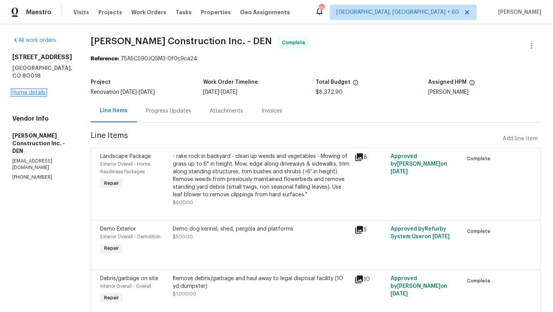
click at [28, 90] on link "Home details" at bounding box center [28, 92] width 33 height 5
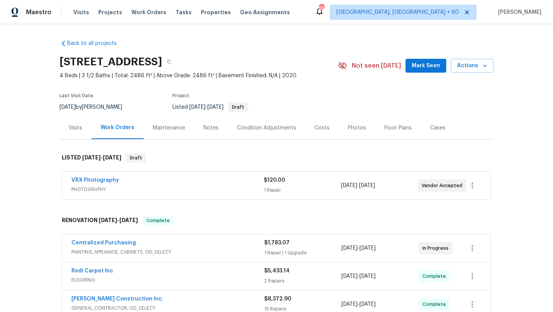
click at [71, 128] on div "Visits" at bounding box center [75, 128] width 13 height 8
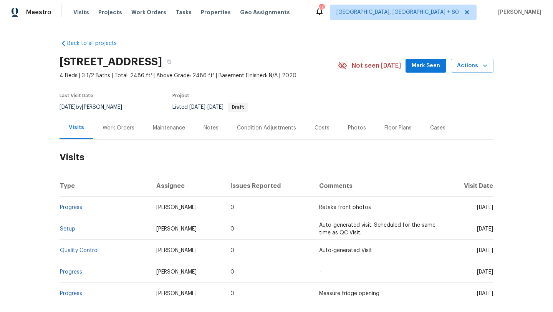
scroll to position [88, 0]
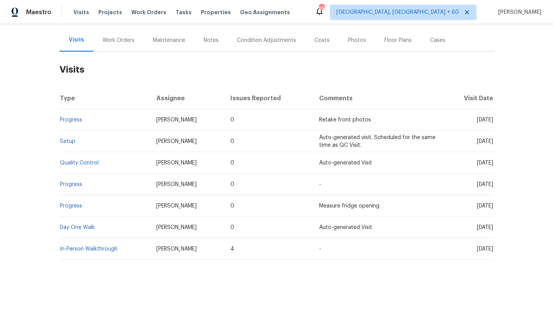
click at [109, 41] on div "Work Orders" at bounding box center [118, 40] width 32 height 8
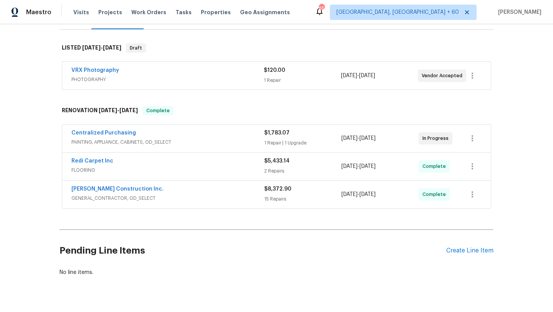
scroll to position [126, 0]
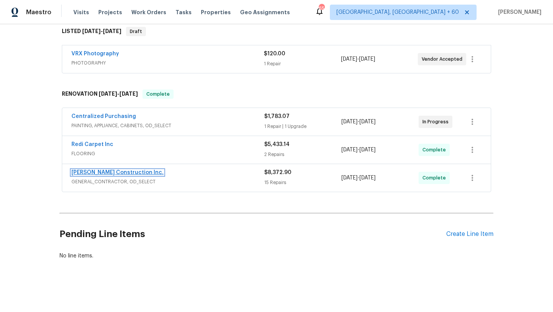
click at [113, 172] on link "[PERSON_NAME] Construction Inc." at bounding box center [117, 172] width 92 height 5
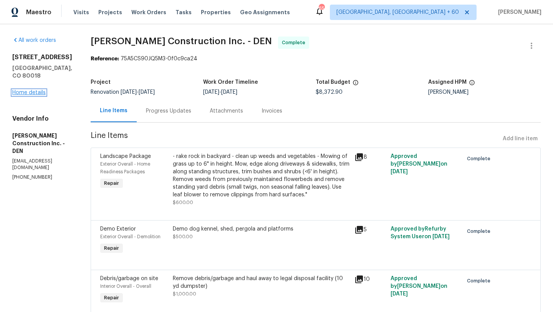
click at [28, 90] on link "Home details" at bounding box center [28, 92] width 33 height 5
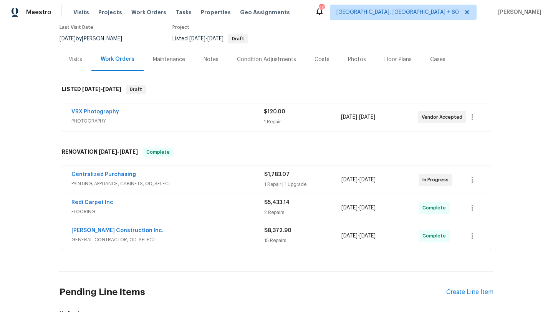
scroll to position [126, 0]
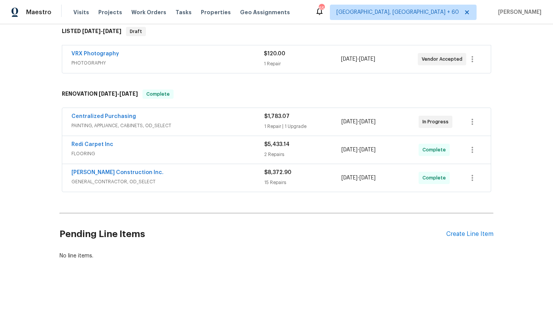
click at [127, 139] on div "Redi Carpet Inc FLOORING $5,433.14 2 Repairs [DATE] - [DATE] Complete" at bounding box center [276, 150] width 428 height 28
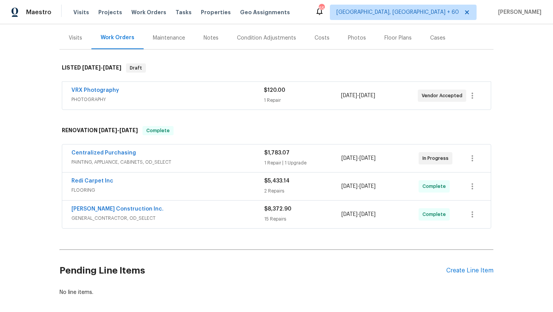
scroll to position [108, 0]
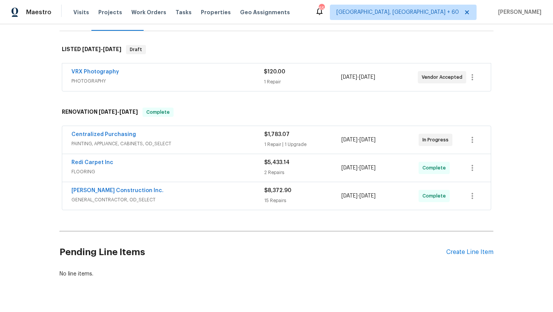
click at [120, 195] on div "[PERSON_NAME] Construction Inc." at bounding box center [167, 191] width 193 height 9
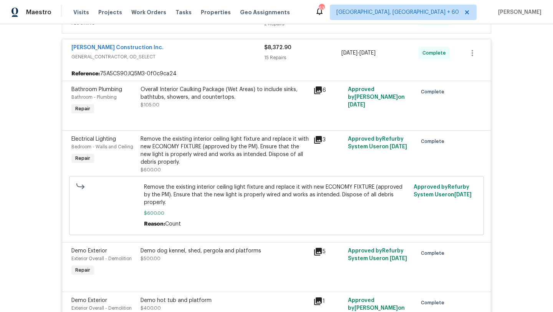
scroll to position [285, 0]
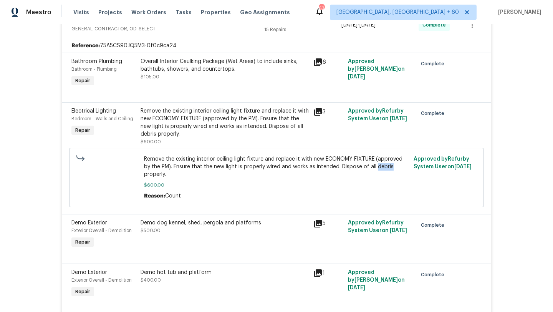
drag, startPoint x: 384, startPoint y: 167, endPoint x: 368, endPoint y: 166, distance: 15.8
click at [368, 166] on span "Remove the existing interior ceiling light fixture and replace it with new ECON…" at bounding box center [276, 166] width 265 height 23
copy span "debris"
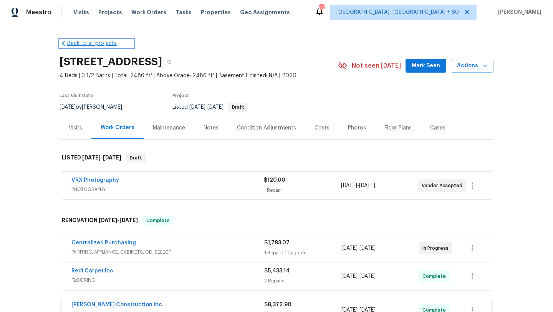
click at [66, 45] on icon at bounding box center [63, 44] width 8 height 8
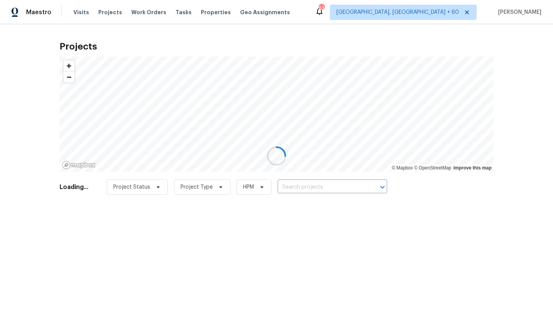
click at [36, 43] on div at bounding box center [276, 156] width 553 height 312
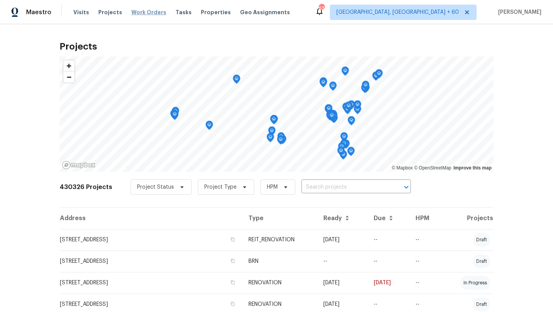
click at [148, 11] on span "Work Orders" at bounding box center [148, 12] width 35 height 8
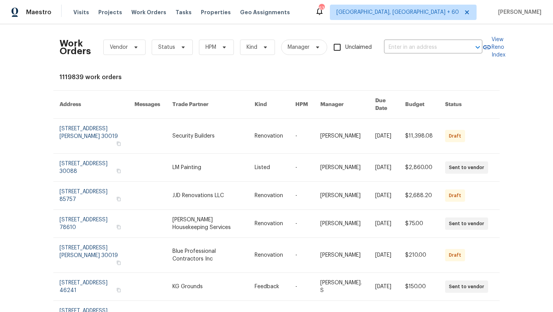
click at [406, 39] on div "Work Orders Vendor Status HPM Kind Manager Unclaimed ​" at bounding box center [270, 47] width 423 height 34
click at [406, 43] on input "text" at bounding box center [422, 47] width 77 height 12
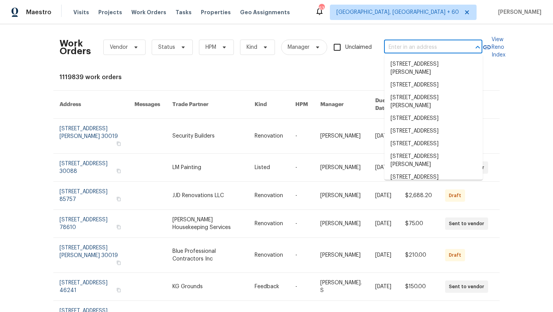
paste input "[STREET_ADDRESS]"
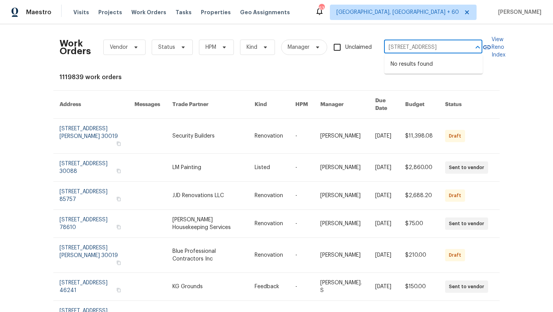
drag, startPoint x: 467, startPoint y: 49, endPoint x: 434, endPoint y: 48, distance: 32.7
click at [434, 48] on div "[STREET_ADDRESS] ​" at bounding box center [433, 47] width 98 height 12
drag, startPoint x: 434, startPoint y: 48, endPoint x: 473, endPoint y: 47, distance: 38.8
click at [474, 47] on div "[STREET_ADDRESS] ​" at bounding box center [433, 47] width 98 height 12
type input "[STREET_ADDRESS]"
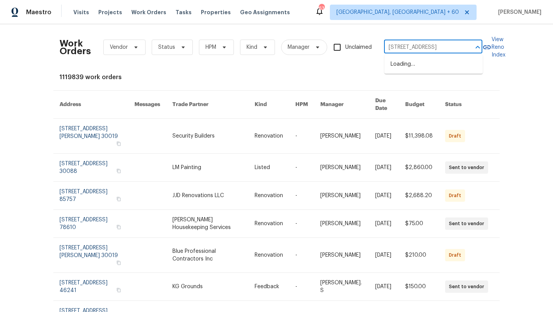
scroll to position [0, 27]
click at [444, 60] on li "[STREET_ADDRESS]" at bounding box center [433, 64] width 98 height 13
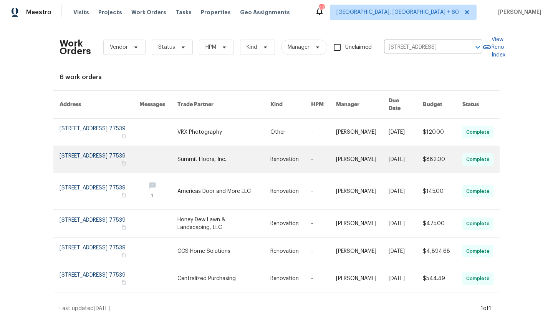
click at [89, 146] on link at bounding box center [99, 159] width 80 height 27
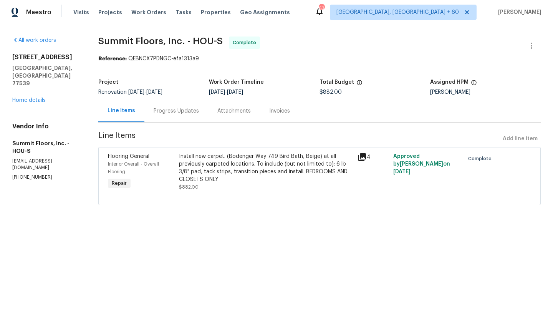
click at [35, 89] on div "All work orders [STREET_ADDRESS][PERSON_NAME] Home details Vendor Info Summit F…" at bounding box center [46, 108] width 68 height 144
click at [35, 97] on link "Home details" at bounding box center [28, 99] width 33 height 5
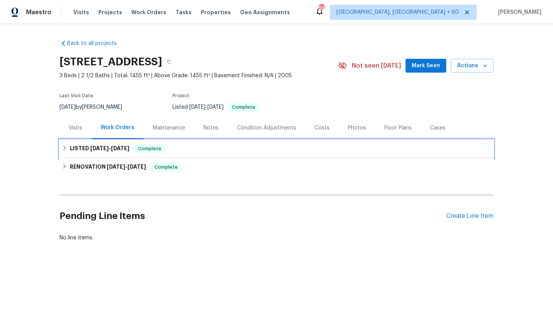
click at [110, 145] on h6 "LISTED [DATE] - [DATE]" at bounding box center [99, 148] width 59 height 9
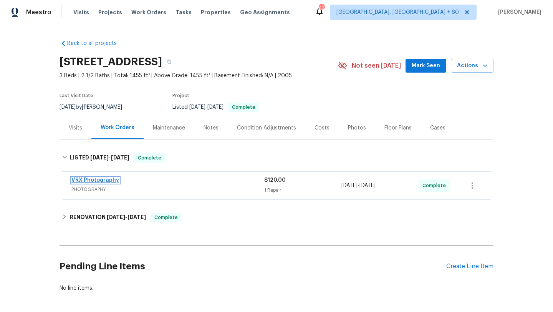
click at [103, 182] on link "VRX Photography" at bounding box center [95, 179] width 48 height 5
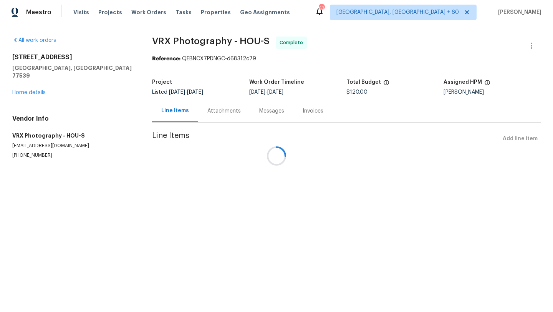
click at [103, 182] on div at bounding box center [276, 156] width 553 height 312
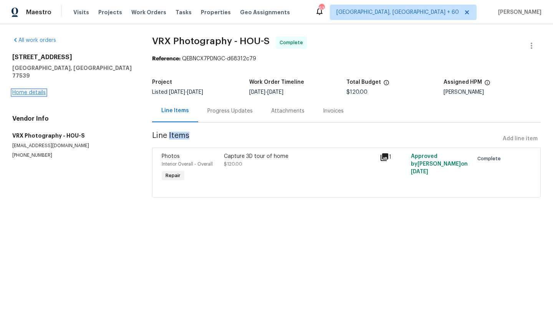
click at [31, 90] on link "Home details" at bounding box center [28, 92] width 33 height 5
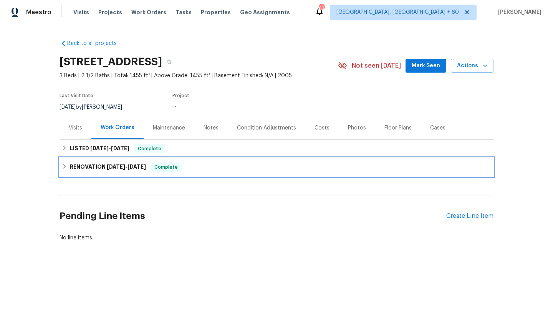
click at [99, 169] on h6 "RENOVATION [DATE] - [DATE]" at bounding box center [108, 166] width 76 height 9
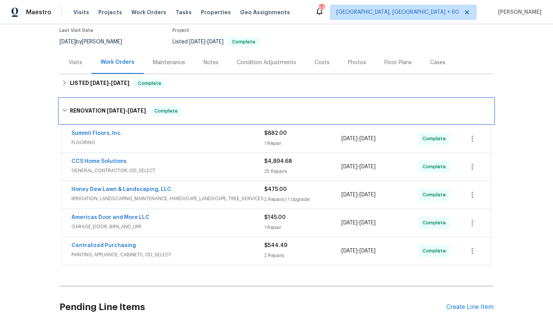
scroll to position [74, 0]
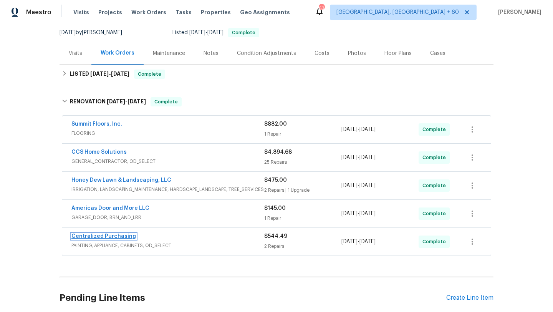
click at [116, 233] on link "Centralized Purchasing" at bounding box center [103, 235] width 64 height 5
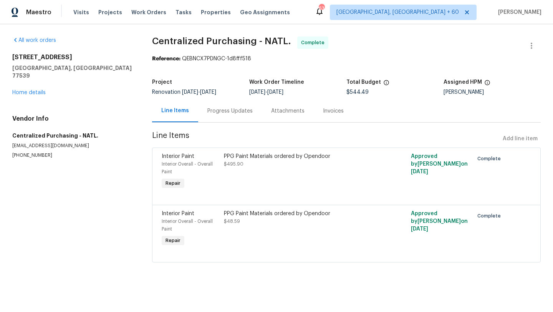
click at [220, 112] on div "Progress Updates" at bounding box center [229, 111] width 45 height 8
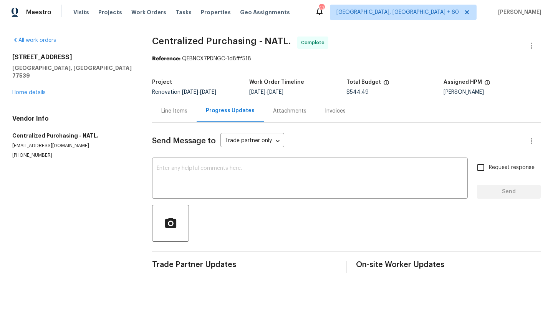
click at [188, 110] on div "Line Items" at bounding box center [174, 110] width 45 height 23
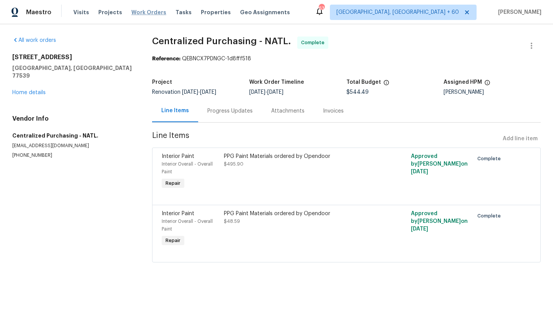
click at [140, 14] on span "Work Orders" at bounding box center [148, 12] width 35 height 8
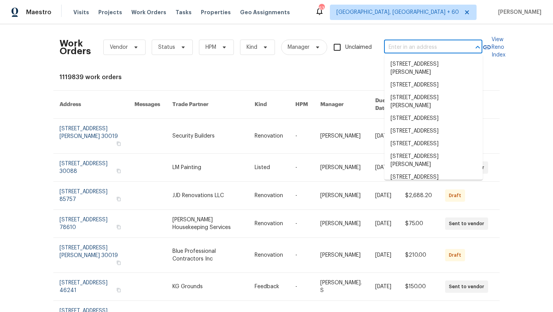
click at [411, 51] on input "text" at bounding box center [422, 47] width 77 height 12
paste input "[STREET_ADDRESS]"
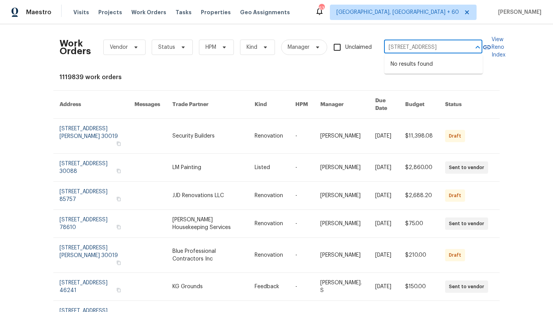
scroll to position [0, 55]
drag, startPoint x: 464, startPoint y: 48, endPoint x: 434, endPoint y: 48, distance: 30.3
click at [434, 48] on div "[STREET_ADDRESS] ​" at bounding box center [433, 47] width 98 height 12
drag, startPoint x: 435, startPoint y: 48, endPoint x: 454, endPoint y: 48, distance: 18.8
click at [454, 48] on input "[STREET_ADDRESS]" at bounding box center [422, 47] width 77 height 12
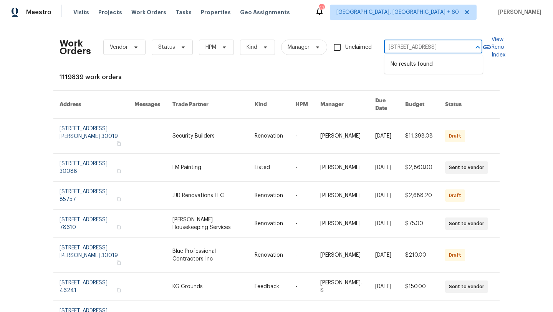
drag, startPoint x: 462, startPoint y: 48, endPoint x: 436, endPoint y: 48, distance: 26.1
click at [436, 48] on div "[STREET_ADDRESS] ​" at bounding box center [433, 47] width 98 height 12
drag, startPoint x: 436, startPoint y: 48, endPoint x: 464, endPoint y: 48, distance: 28.0
click at [464, 48] on div "[STREET_ADDRESS] ​" at bounding box center [433, 47] width 98 height 12
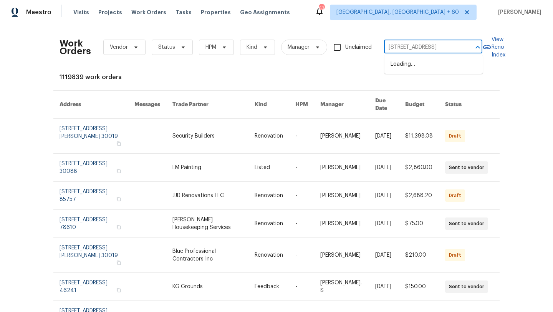
type input "[STREET_ADDRESS]"
click at [439, 66] on li "[STREET_ADDRESS]" at bounding box center [433, 64] width 98 height 13
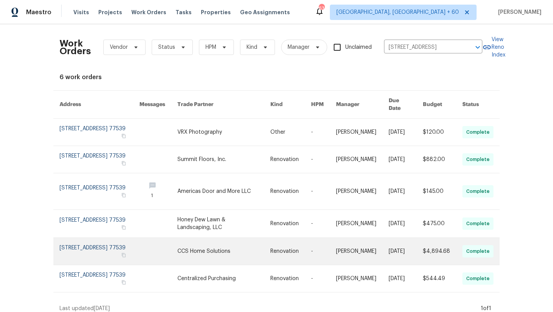
scroll to position [2, 0]
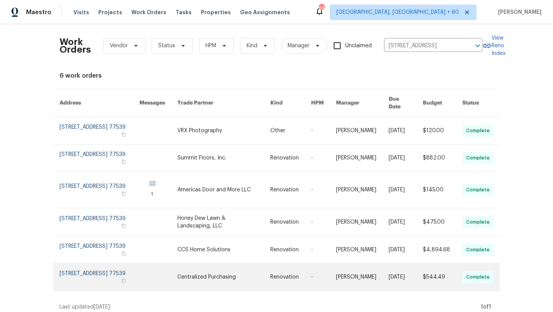
click at [216, 268] on link at bounding box center [223, 276] width 93 height 27
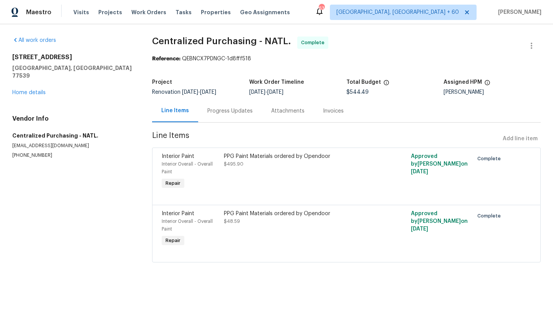
click at [51, 75] on div "[STREET_ADDRESS][PERSON_NAME] Home details" at bounding box center [72, 74] width 121 height 43
click at [40, 80] on div "[STREET_ADDRESS][PERSON_NAME] Home details" at bounding box center [72, 74] width 121 height 43
click at [39, 90] on link "Home details" at bounding box center [28, 92] width 33 height 5
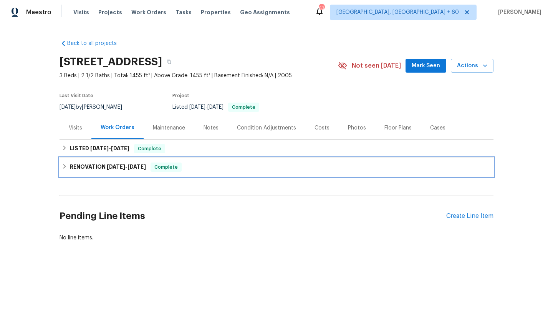
click at [133, 162] on div "RENOVATION [DATE] - [DATE] Complete" at bounding box center [276, 167] width 434 height 18
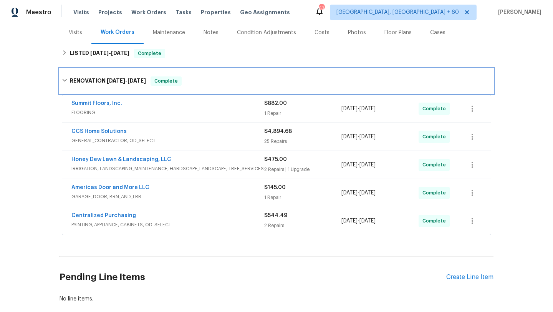
scroll to position [138, 0]
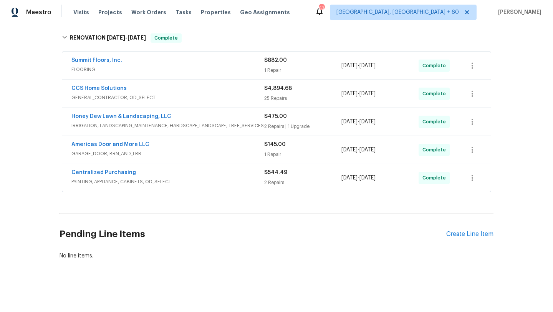
click at [164, 154] on span "GARAGE_DOOR, BRN_AND_LRR" at bounding box center [167, 154] width 193 height 8
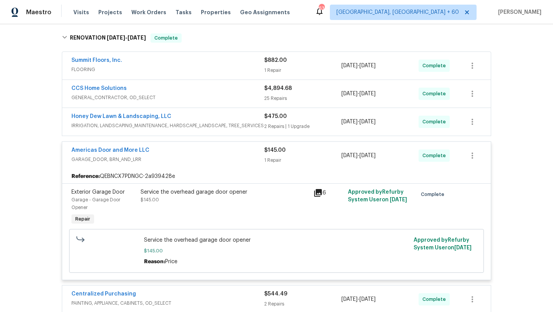
click at [158, 119] on span "Honey Dew Lawn & Landscaping, LLC" at bounding box center [121, 116] width 100 height 8
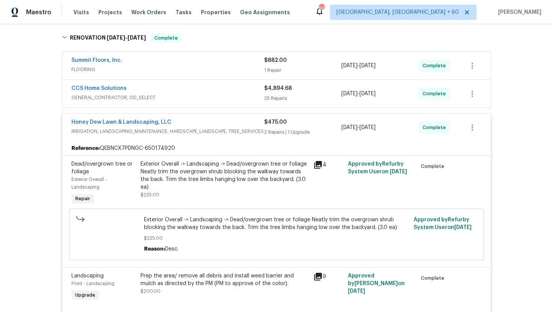
click at [153, 100] on span "GENERAL_CONTRACTOR, OD_SELECT" at bounding box center [167, 98] width 193 height 8
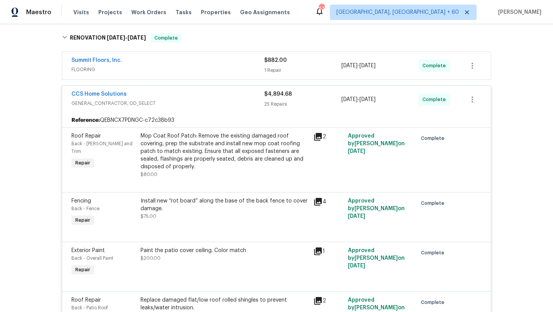
click at [166, 79] on div "Summit Floors, Inc. FLOORING $882.00 1 Repair [DATE] - [DATE] Complete" at bounding box center [276, 66] width 428 height 28
click at [163, 61] on div "Summit Floors, Inc." at bounding box center [167, 60] width 193 height 9
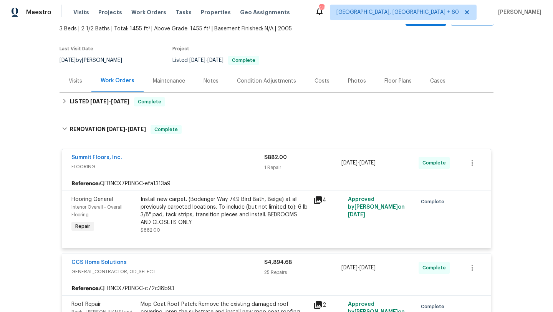
scroll to position [0, 0]
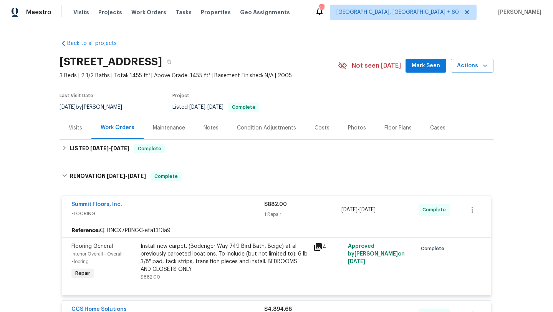
click at [119, 125] on div "Work Orders" at bounding box center [118, 128] width 34 height 8
click at [116, 131] on div "Work Orders" at bounding box center [117, 127] width 52 height 23
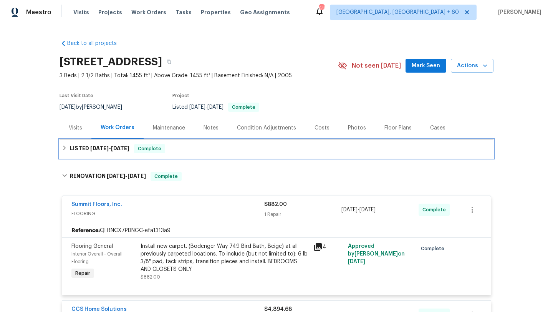
click at [69, 145] on div "LISTED [DATE] - [DATE] Complete" at bounding box center [276, 148] width 429 height 9
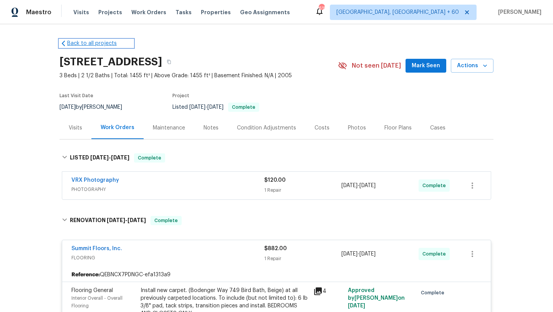
click at [73, 46] on link "Back to all projects" at bounding box center [96, 44] width 74 height 8
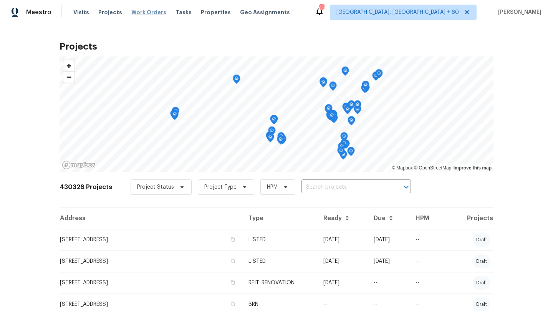
click at [147, 10] on span "Work Orders" at bounding box center [148, 12] width 35 height 8
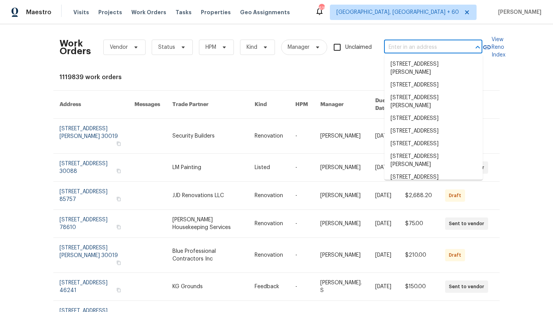
click at [418, 49] on input "text" at bounding box center [422, 47] width 77 height 12
paste input "[STREET_ADDRESS][PERSON_NAME][US_STATE]"
type input "[STREET_ADDRESS][PERSON_NAME][US_STATE]"
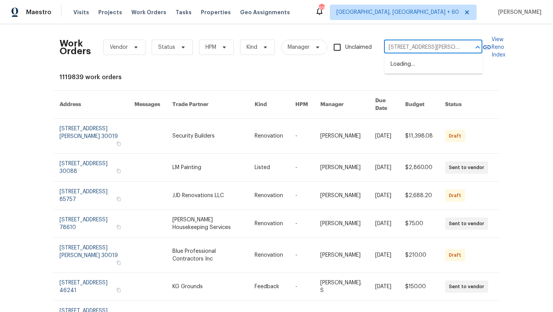
scroll to position [0, 27]
click at [415, 67] on li "[STREET_ADDRESS][PERSON_NAME][US_STATE]" at bounding box center [433, 68] width 98 height 21
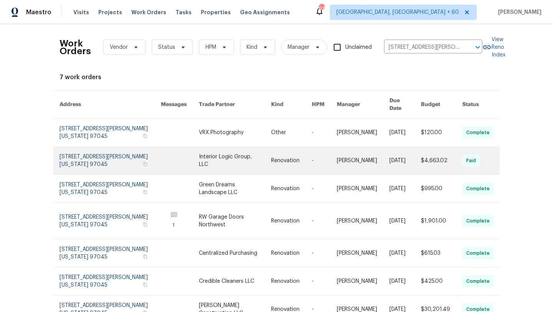
scroll to position [30, 0]
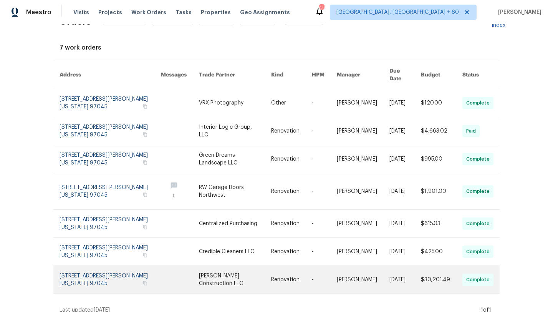
click at [96, 266] on link at bounding box center [109, 280] width 101 height 28
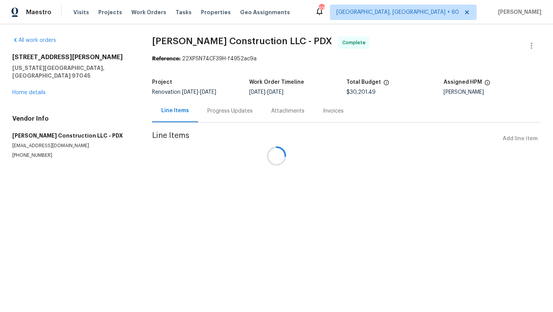
click at [35, 87] on div at bounding box center [276, 156] width 553 height 312
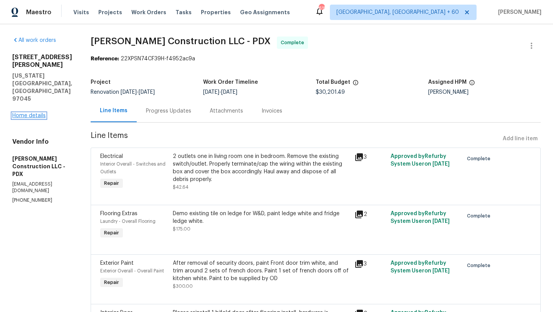
click at [35, 113] on link "Home details" at bounding box center [28, 115] width 33 height 5
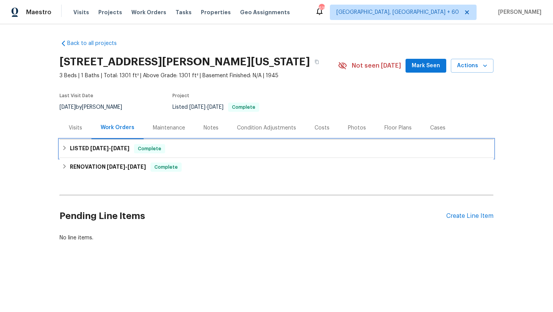
click at [92, 145] on h6 "LISTED [DATE] - [DATE]" at bounding box center [99, 148] width 59 height 9
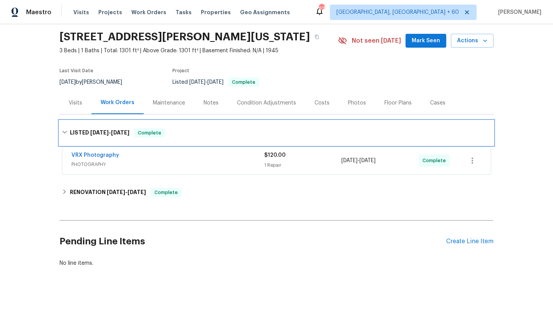
scroll to position [32, 0]
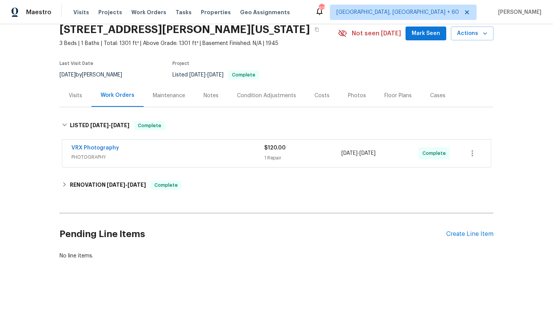
click at [99, 152] on div "VRX Photography" at bounding box center [167, 148] width 193 height 9
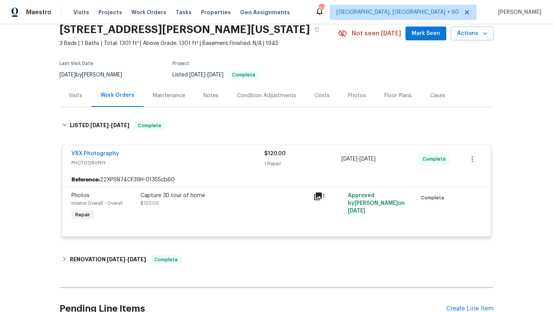
scroll to position [107, 0]
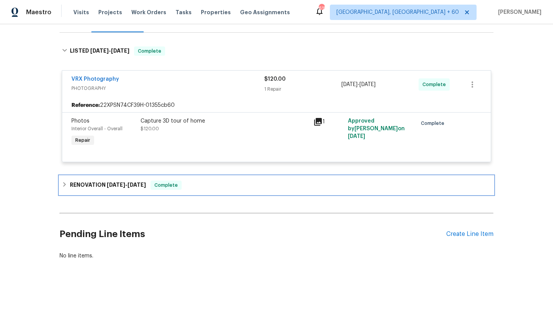
click at [104, 188] on h6 "RENOVATION [DATE] - [DATE]" at bounding box center [108, 184] width 76 height 9
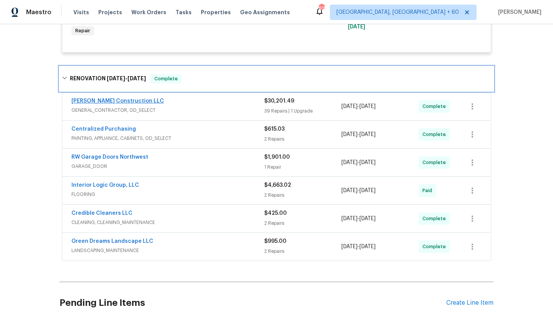
scroll to position [221, 0]
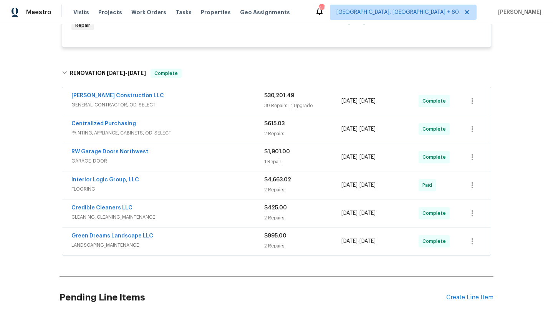
click at [166, 109] on div "[PERSON_NAME] Construction LLC GENERAL_CONTRACTOR, OD_SELECT" at bounding box center [167, 101] width 193 height 18
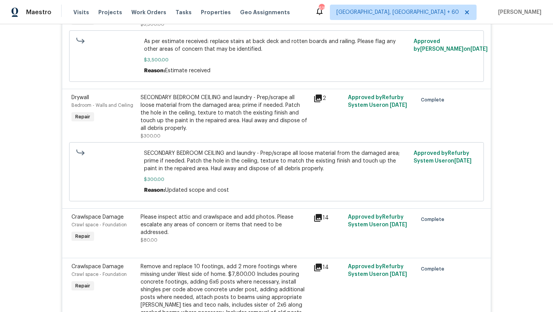
scroll to position [404, 0]
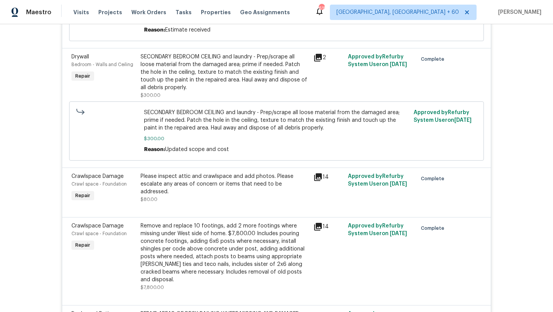
click at [154, 182] on div "Please inspect attic and crawlspace and add photos. Please escalate any areas o…" at bounding box center [224, 183] width 168 height 23
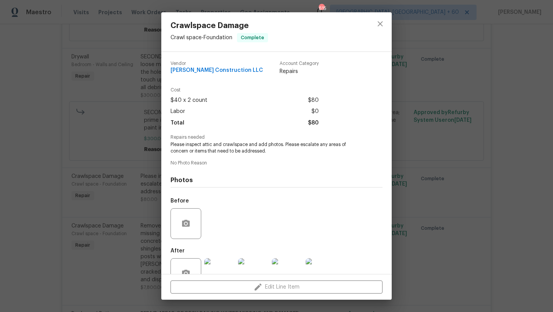
scroll to position [23, 0]
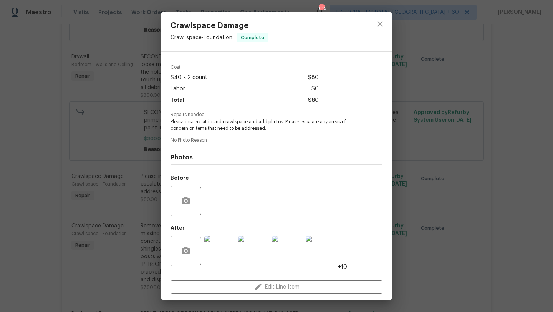
click at [120, 164] on div "Crawlspace Damage Crawl space - Foundation Complete Vendor [PERSON_NAME] Constr…" at bounding box center [276, 156] width 553 height 312
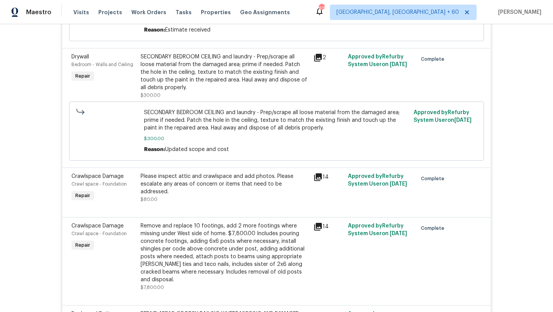
click at [106, 183] on span "Crawl space - Foundation" at bounding box center [98, 184] width 55 height 5
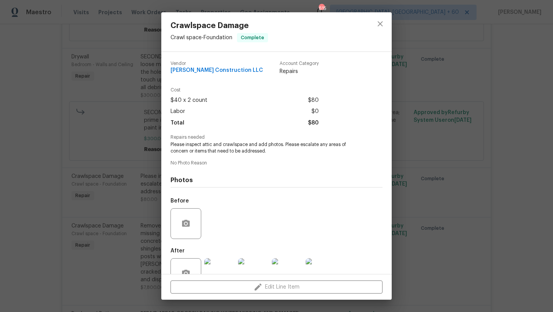
click at [106, 176] on div "Crawlspace Damage Crawl space - Foundation Complete Vendor [PERSON_NAME] Constr…" at bounding box center [276, 156] width 553 height 312
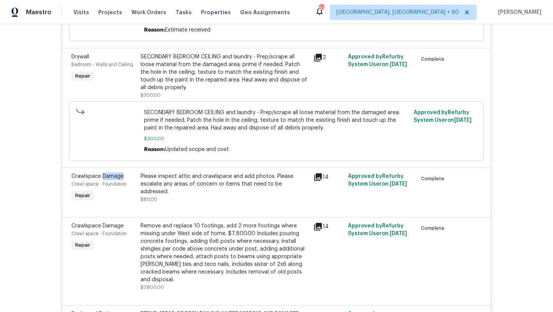
click at [106, 176] on span "Crawlspace Damage" at bounding box center [97, 175] width 52 height 5
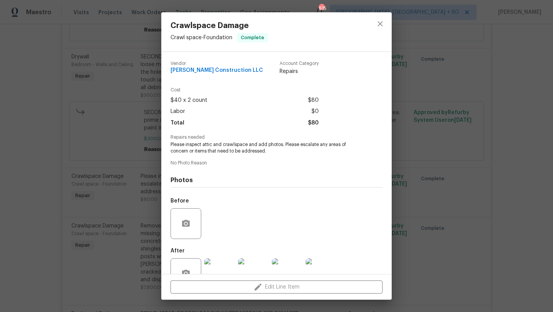
click at [208, 39] on span "Crawl space - Foundation" at bounding box center [201, 37] width 62 height 5
click at [123, 159] on div "Crawlspace Damage Crawl space - Foundation Complete Vendor [PERSON_NAME] Constr…" at bounding box center [276, 156] width 553 height 312
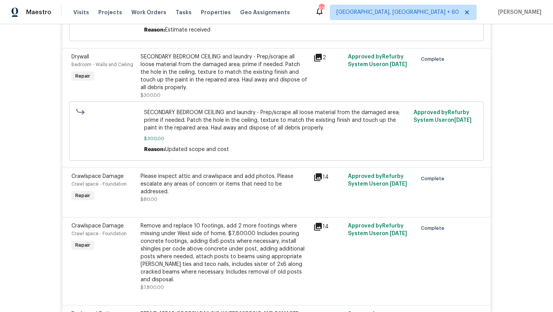
click at [123, 176] on div "Crawlspace Damage" at bounding box center [103, 176] width 64 height 8
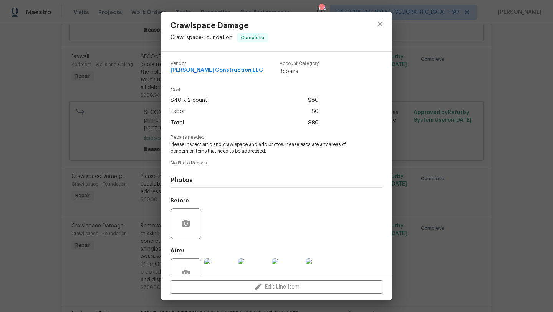
click at [104, 202] on div "Crawlspace Damage Crawl space - Foundation Complete Vendor [PERSON_NAME] Constr…" at bounding box center [276, 156] width 553 height 312
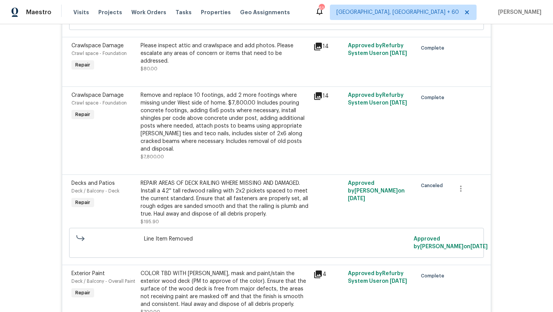
scroll to position [505, 0]
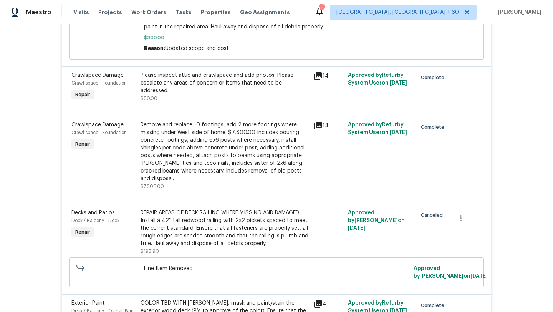
click at [99, 126] on span "Crawlspace Damage" at bounding box center [97, 124] width 52 height 5
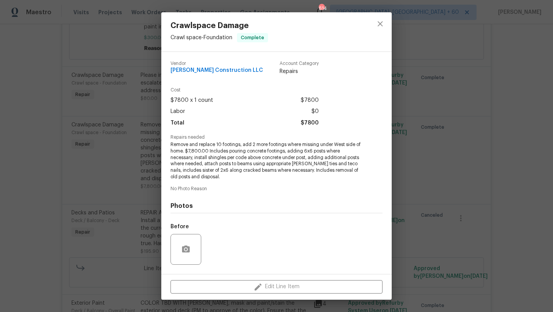
click at [99, 126] on div "Crawlspace Damage Crawl space - Foundation Complete Vendor [PERSON_NAME] Constr…" at bounding box center [276, 156] width 553 height 312
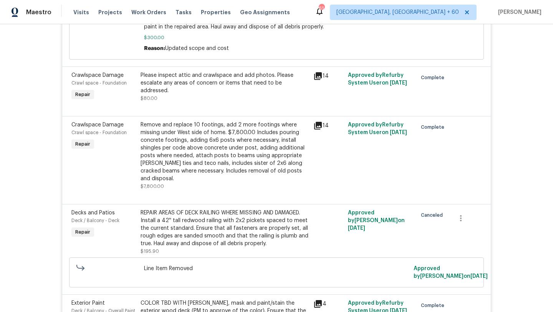
click at [131, 135] on div "Crawl space - Foundation" at bounding box center [103, 133] width 64 height 8
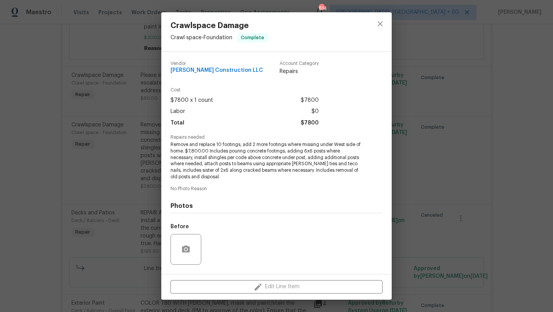
click at [121, 141] on div "Crawlspace Damage Crawl space - Foundation Complete Vendor [PERSON_NAME] Constr…" at bounding box center [276, 156] width 553 height 312
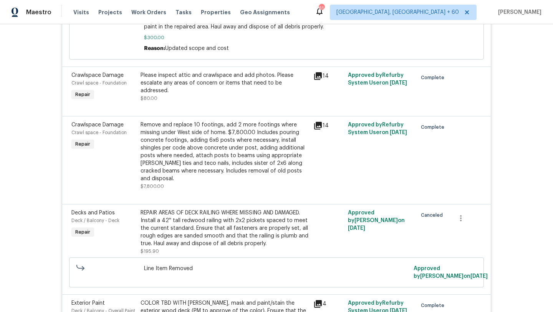
click at [354, 127] on span "Approved by Refurby System User on [DATE]" at bounding box center [377, 128] width 59 height 13
click at [391, 130] on div "Approved by Refurby System User on [DATE]" at bounding box center [379, 156] width 69 height 74
click at [204, 155] on div "Remove and replace 10 footings, add 2 more footings where missing under West si…" at bounding box center [224, 151] width 168 height 61
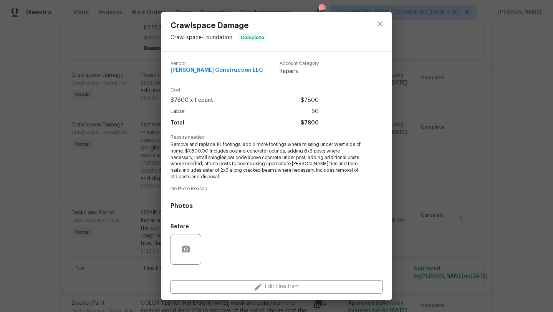
scroll to position [48, 0]
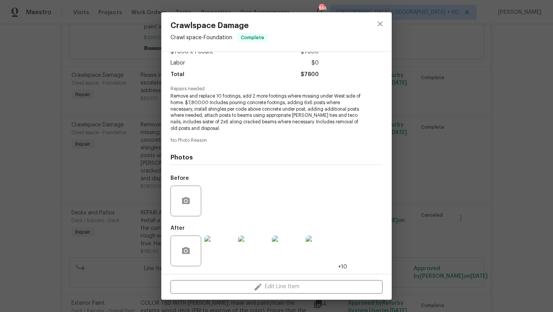
click at [102, 169] on div "Crawlspace Damage Crawl space - Foundation Complete Vendor [PERSON_NAME] Constr…" at bounding box center [276, 156] width 553 height 312
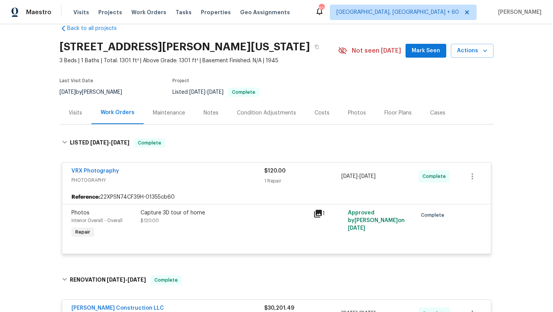
scroll to position [0, 0]
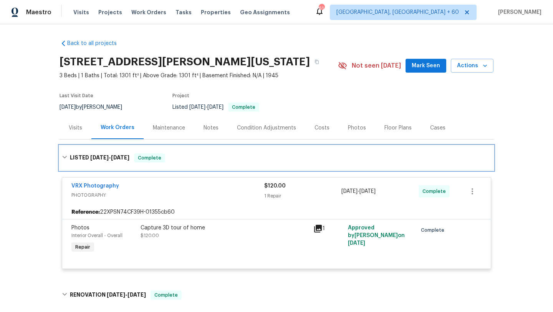
click at [77, 158] on h6 "LISTED [DATE] - [DATE]" at bounding box center [99, 157] width 59 height 9
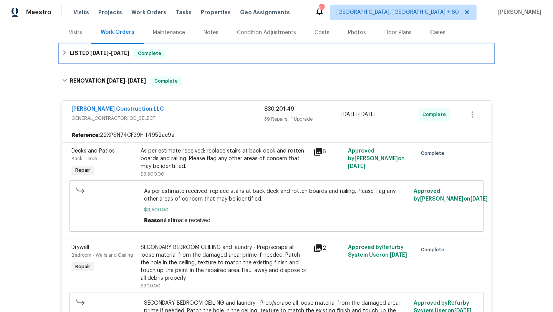
scroll to position [126, 0]
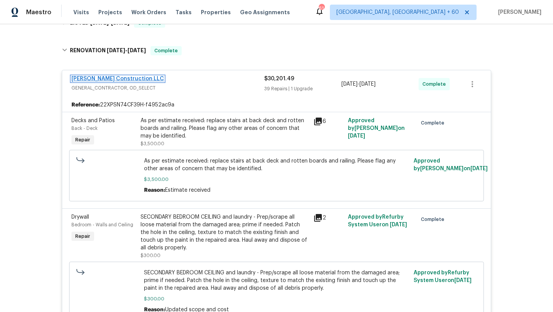
click at [109, 79] on link "[PERSON_NAME] Construction LLC" at bounding box center [117, 78] width 93 height 5
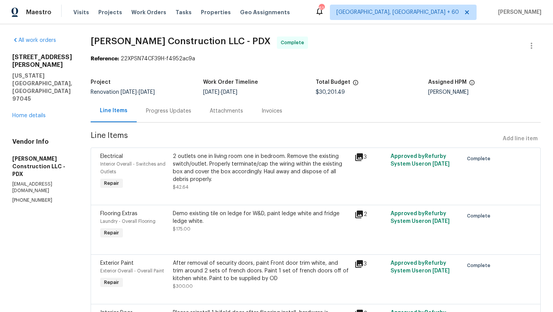
click at [178, 119] on div "Progress Updates" at bounding box center [169, 110] width 64 height 23
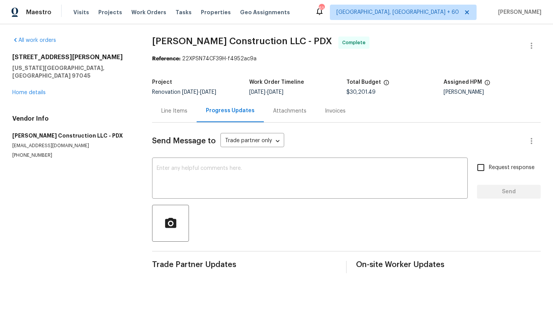
click at [174, 112] on div "Line Items" at bounding box center [174, 111] width 26 height 8
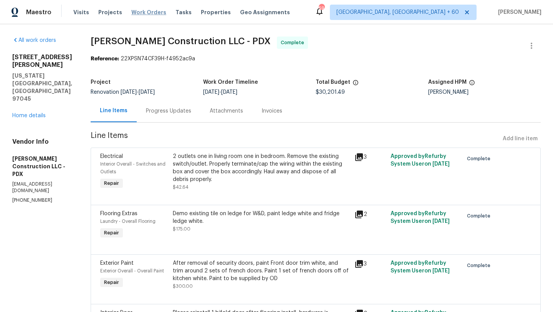
click at [140, 10] on span "Work Orders" at bounding box center [148, 12] width 35 height 8
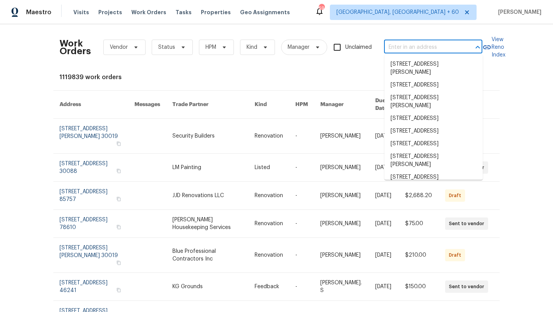
click at [400, 44] on input "text" at bounding box center [422, 47] width 77 height 12
paste input "5AAXC06HCSYJ5"
type input "5AAXC06HCSYJ5"
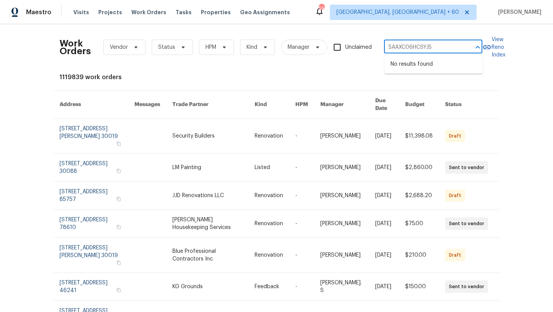
drag, startPoint x: 440, startPoint y: 45, endPoint x: 368, endPoint y: 46, distance: 71.8
click at [377, 46] on div "Work Orders Vendor Status HPM Kind Manager Unclaimed 5AAXC06HCSYJ5 ​" at bounding box center [270, 47] width 423 height 34
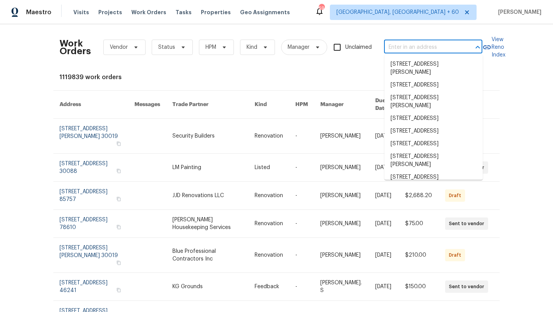
paste input "[STREET_ADDRESS] ([GEOGRAPHIC_DATA]) 1"
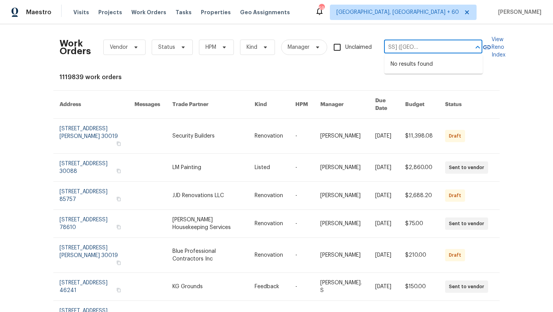
drag, startPoint x: 465, startPoint y: 48, endPoint x: 407, endPoint y: 47, distance: 57.6
click at [407, 47] on div "[STREET_ADDRESS] ([GEOGRAPHIC_DATA]) 1 ​" at bounding box center [433, 47] width 98 height 12
click at [407, 47] on input "[STREET_ADDRESS] ([GEOGRAPHIC_DATA]) 1" at bounding box center [422, 47] width 77 height 12
drag, startPoint x: 410, startPoint y: 47, endPoint x: 471, endPoint y: 50, distance: 61.9
click at [471, 50] on div "[STREET_ADDRESS] ([GEOGRAPHIC_DATA]) 1 ​" at bounding box center [433, 47] width 98 height 12
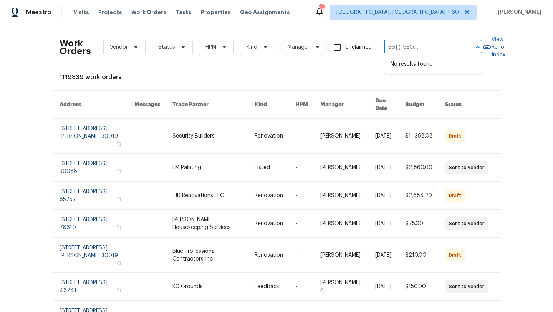
type input "[STREET_ADDRESS]"
click at [448, 70] on li "[STREET_ADDRESS]" at bounding box center [433, 64] width 98 height 13
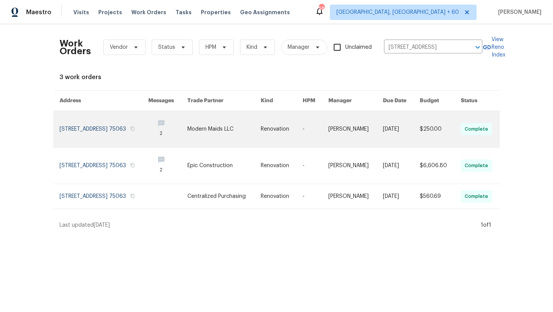
click at [125, 123] on link at bounding box center [103, 129] width 89 height 36
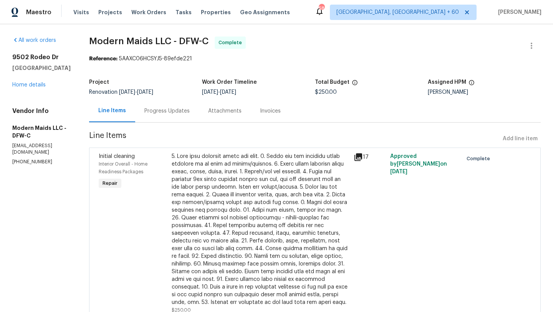
click at [178, 101] on div "Progress Updates" at bounding box center [167, 110] width 64 height 23
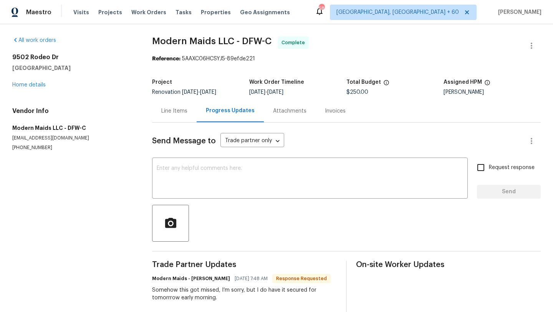
click at [180, 106] on div "Line Items" at bounding box center [174, 110] width 45 height 23
